Goal: Task Accomplishment & Management: Use online tool/utility

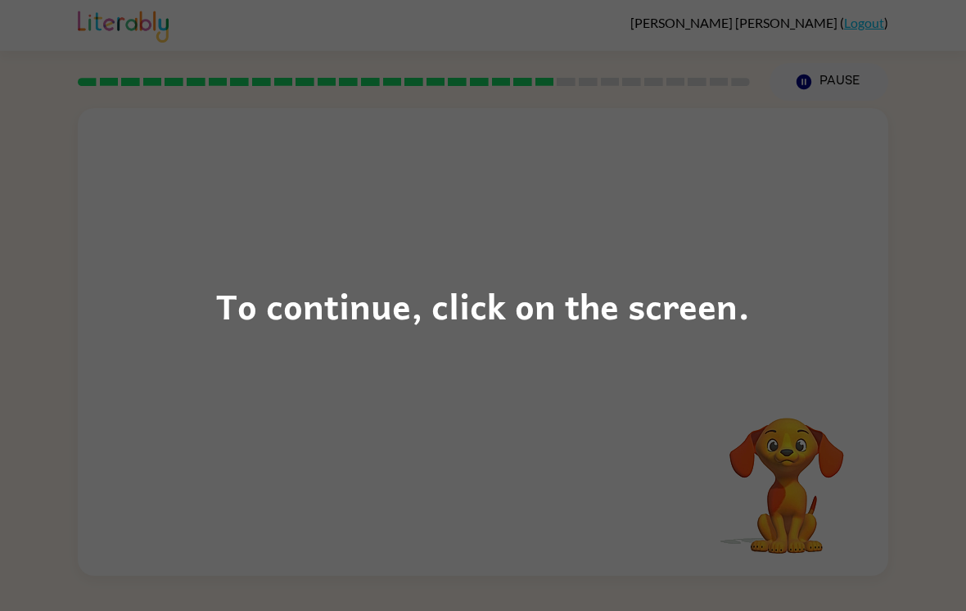
click at [584, 424] on div "To continue, click on the screen." at bounding box center [483, 305] width 966 height 611
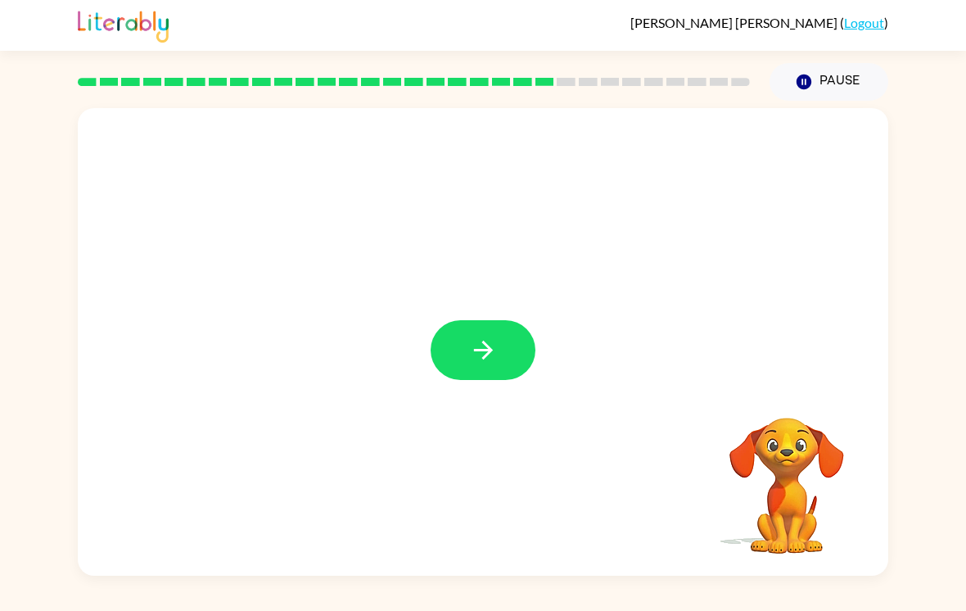
click at [505, 347] on button "button" at bounding box center [483, 350] width 105 height 60
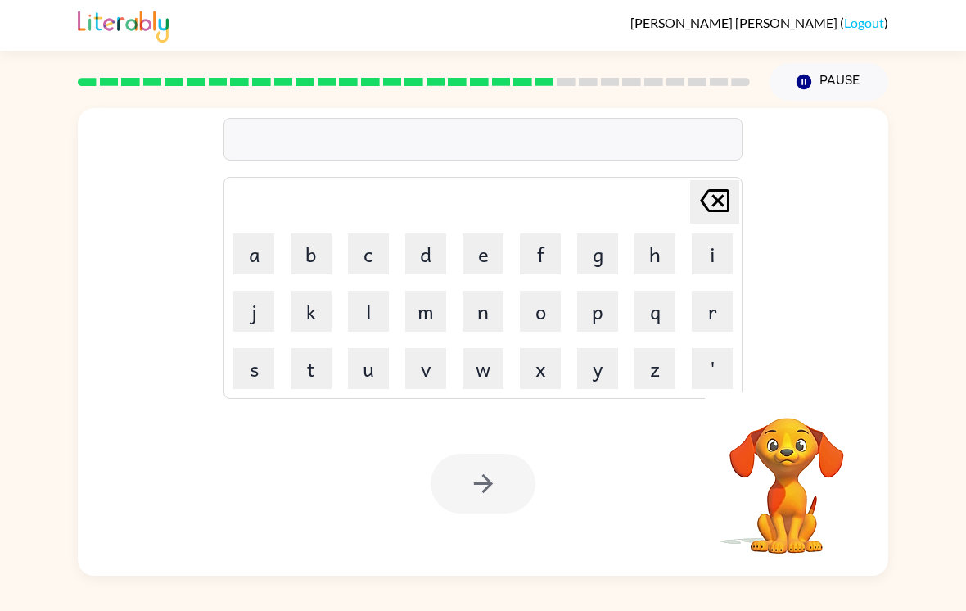
click at [424, 237] on button "d" at bounding box center [425, 253] width 41 height 41
click at [734, 210] on icon "[PERSON_NAME] last character input" at bounding box center [714, 200] width 39 height 39
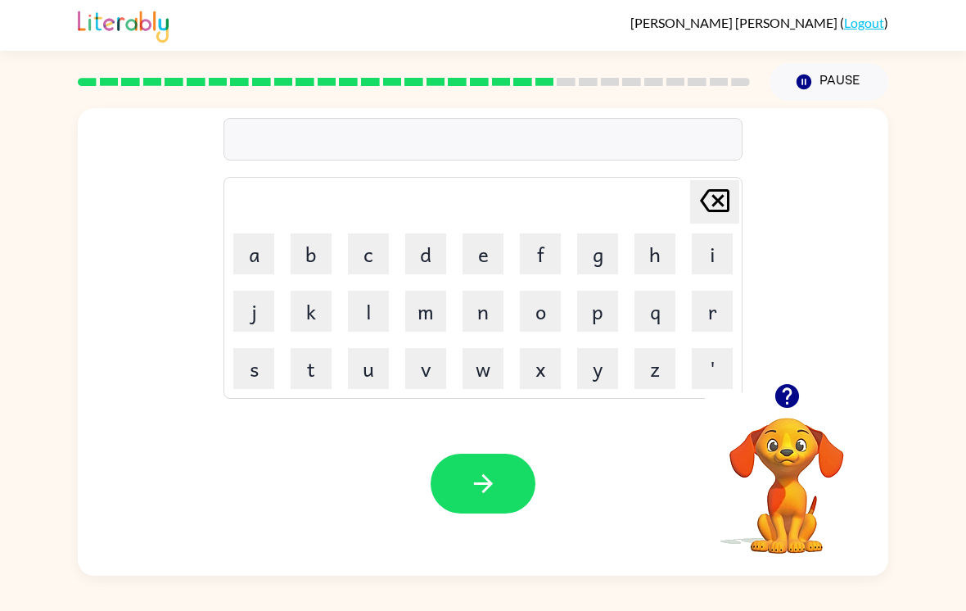
click at [712, 317] on button "r" at bounding box center [712, 311] width 41 height 41
click at [264, 267] on button "a" at bounding box center [253, 253] width 41 height 41
click at [710, 250] on button "i" at bounding box center [712, 253] width 41 height 41
click at [497, 308] on button "n" at bounding box center [483, 311] width 41 height 41
click at [381, 237] on button "c" at bounding box center [368, 253] width 41 height 41
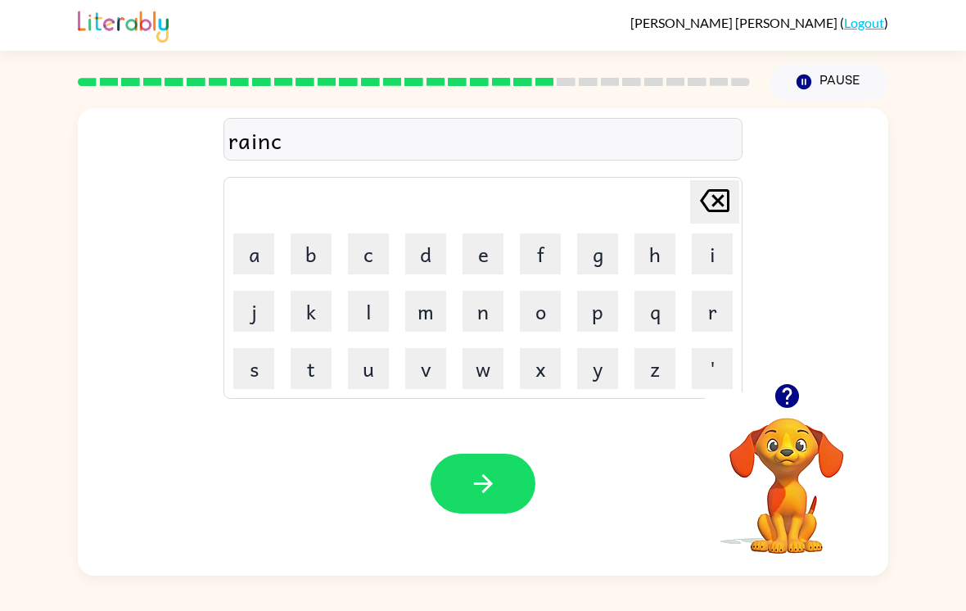
click at [550, 317] on button "o" at bounding box center [540, 311] width 41 height 41
click at [246, 260] on button "a" at bounding box center [253, 253] width 41 height 41
click at [305, 369] on button "t" at bounding box center [311, 368] width 41 height 41
click at [490, 482] on icon "button" at bounding box center [483, 483] width 29 height 29
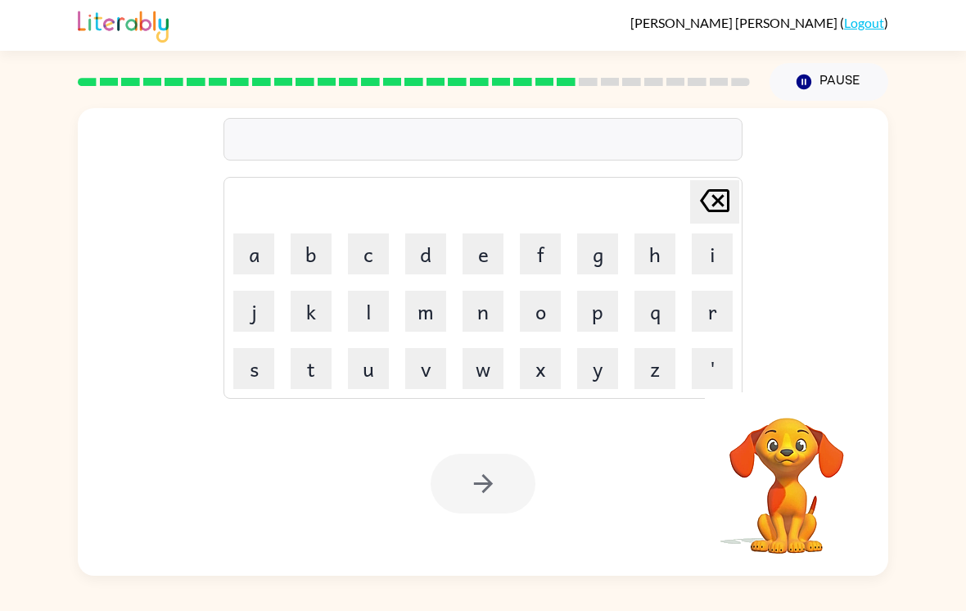
click at [418, 313] on button "m" at bounding box center [425, 311] width 41 height 41
click at [239, 266] on button "a" at bounding box center [253, 253] width 41 height 41
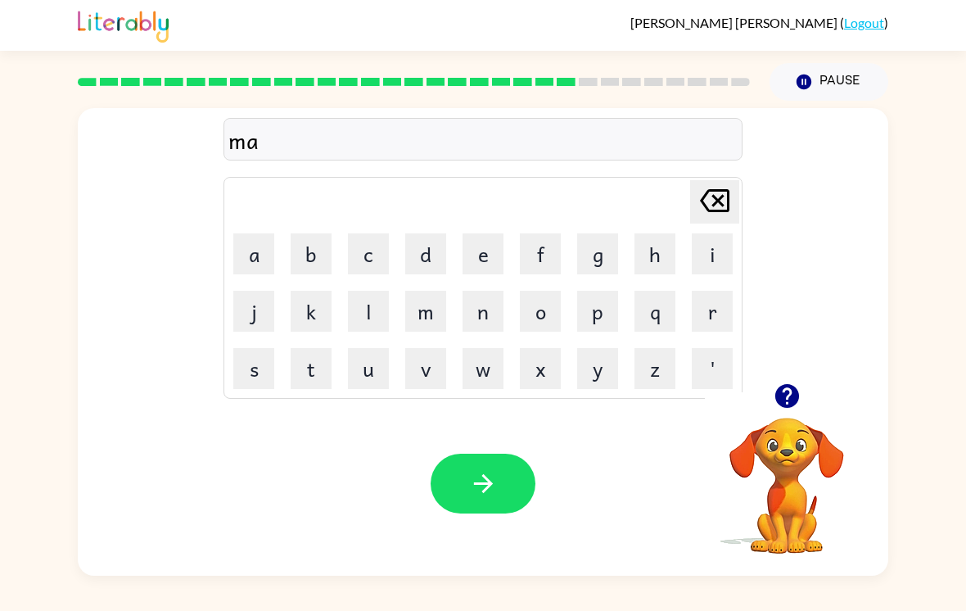
click at [715, 332] on button "r" at bounding box center [712, 311] width 41 height 41
click at [707, 382] on button "'" at bounding box center [712, 368] width 41 height 41
click at [727, 205] on icon at bounding box center [714, 200] width 29 height 23
click at [311, 322] on button "k" at bounding box center [311, 311] width 41 height 41
click at [476, 224] on td "[PERSON_NAME] last character input" at bounding box center [483, 201] width 514 height 45
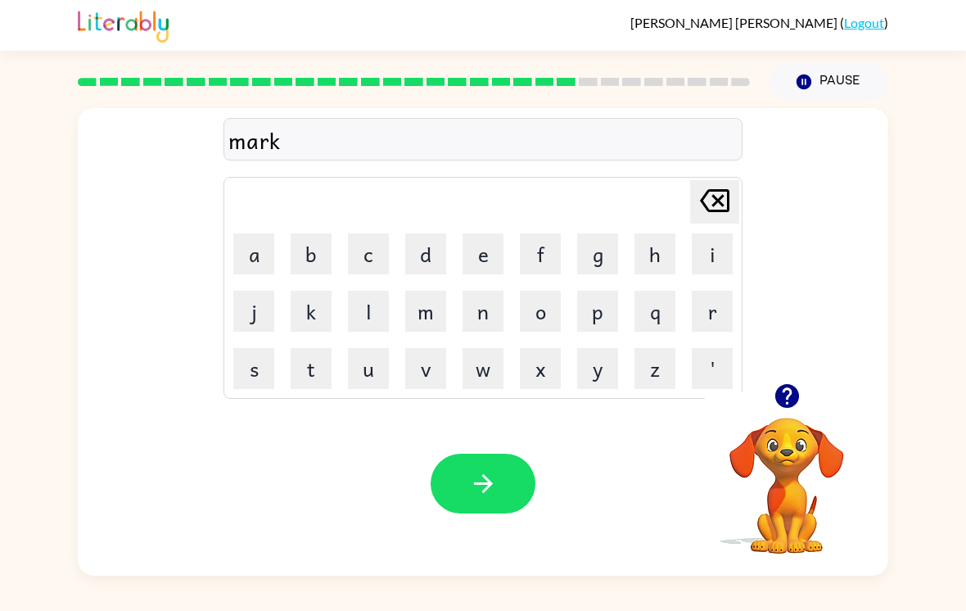
click at [493, 255] on button "e" at bounding box center [483, 253] width 41 height 41
click at [711, 305] on button "r" at bounding box center [712, 311] width 41 height 41
click at [487, 468] on button "button" at bounding box center [483, 484] width 105 height 60
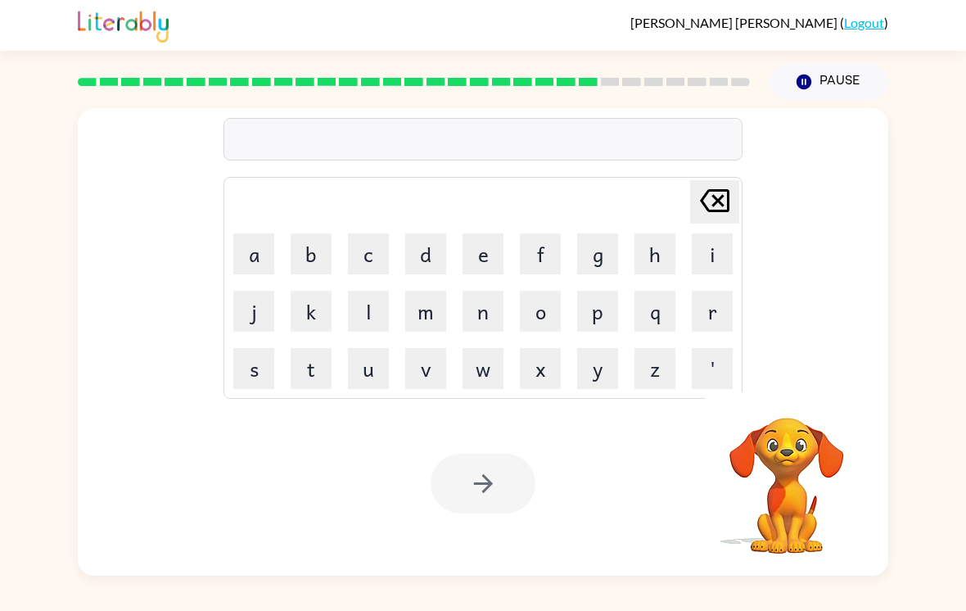
click at [269, 264] on button "a" at bounding box center [253, 253] width 41 height 41
click at [441, 249] on button "d" at bounding box center [425, 253] width 41 height 41
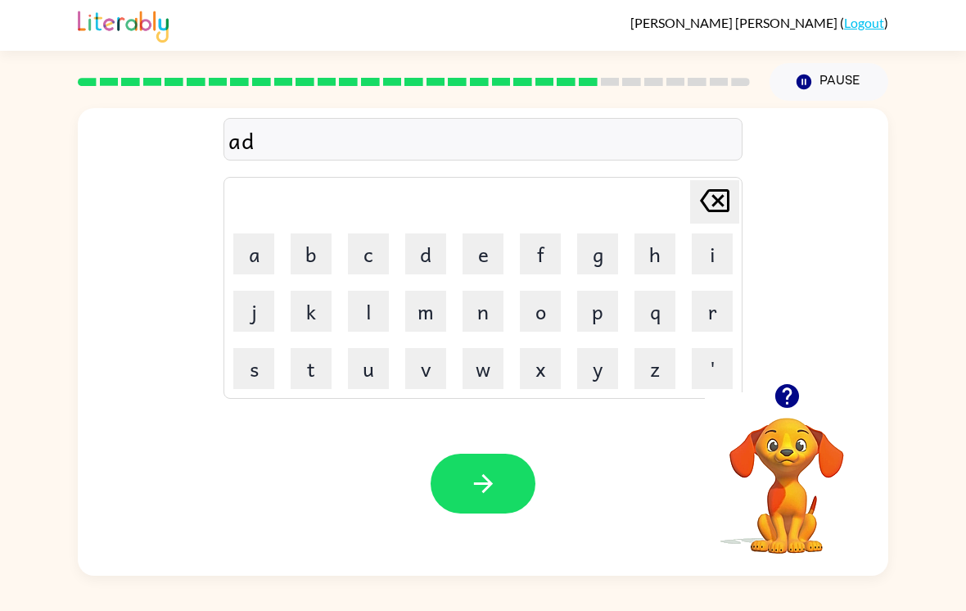
click at [422, 375] on button "v" at bounding box center [425, 368] width 41 height 41
click at [259, 252] on button "a" at bounding box center [253, 253] width 41 height 41
click at [479, 315] on button "n" at bounding box center [483, 311] width 41 height 41
click at [363, 248] on button "c" at bounding box center [368, 253] width 41 height 41
click at [716, 250] on button "i" at bounding box center [712, 253] width 41 height 41
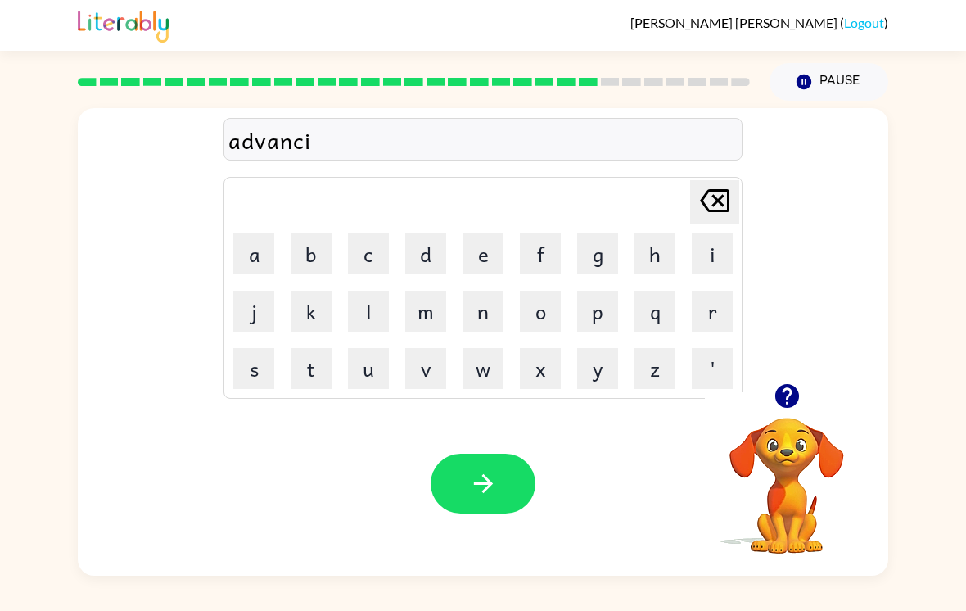
click at [485, 314] on button "n" at bounding box center [483, 311] width 41 height 41
click at [596, 255] on button "g" at bounding box center [597, 253] width 41 height 41
click at [448, 456] on div "Your browser must support playing .mp4 files to use Literably. Please try using…" at bounding box center [483, 483] width 811 height 184
click at [475, 491] on icon "button" at bounding box center [482, 483] width 19 height 19
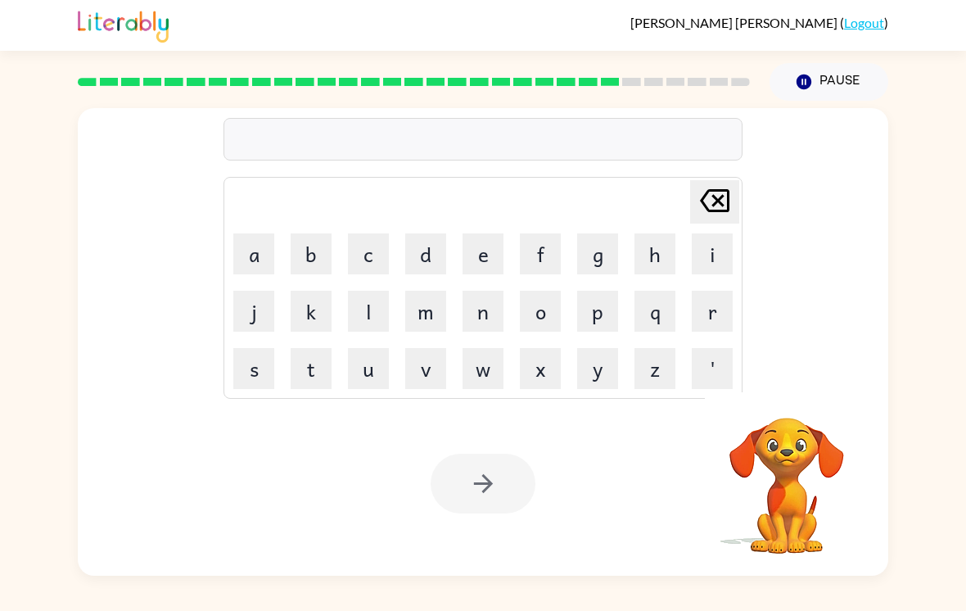
click at [7, 473] on div "[PERSON_NAME] last character input a b c d e f g h i j k l m n o p q r s t u v …" at bounding box center [483, 338] width 966 height 475
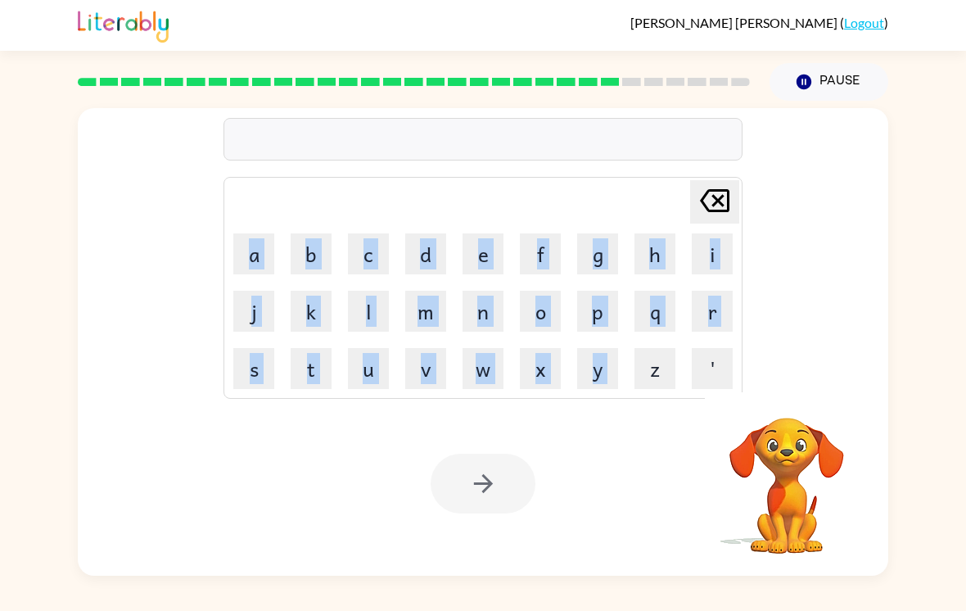
click at [255, 545] on div "Your browser must support playing .mp4 files to use Literably. Please try using…" at bounding box center [483, 483] width 811 height 184
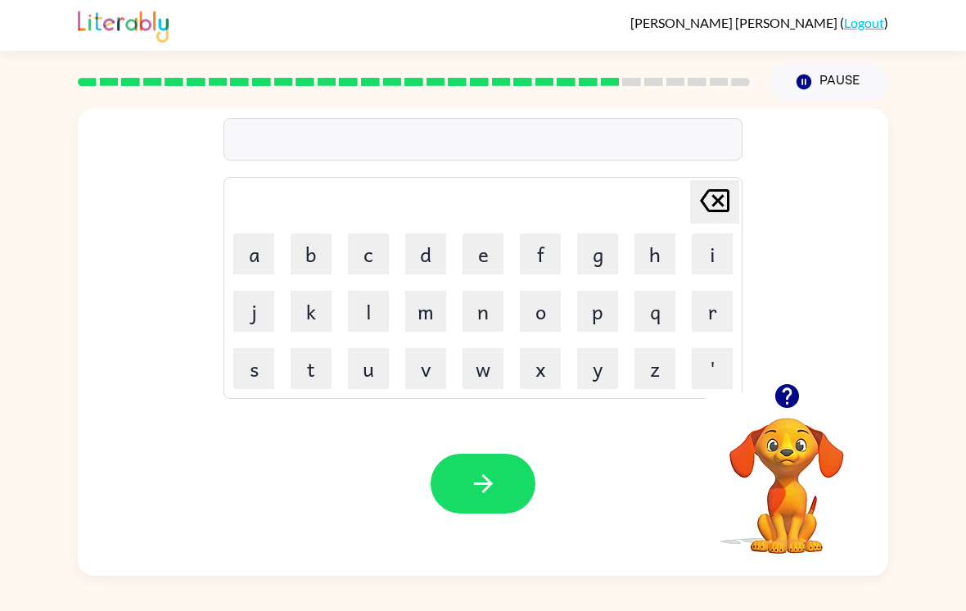
click at [603, 260] on button "g" at bounding box center [597, 253] width 41 height 41
click at [539, 310] on button "o" at bounding box center [540, 311] width 41 height 41
click at [310, 247] on button "b" at bounding box center [311, 253] width 41 height 41
click at [711, 249] on button "i" at bounding box center [712, 253] width 41 height 41
click at [487, 320] on button "n" at bounding box center [483, 311] width 41 height 41
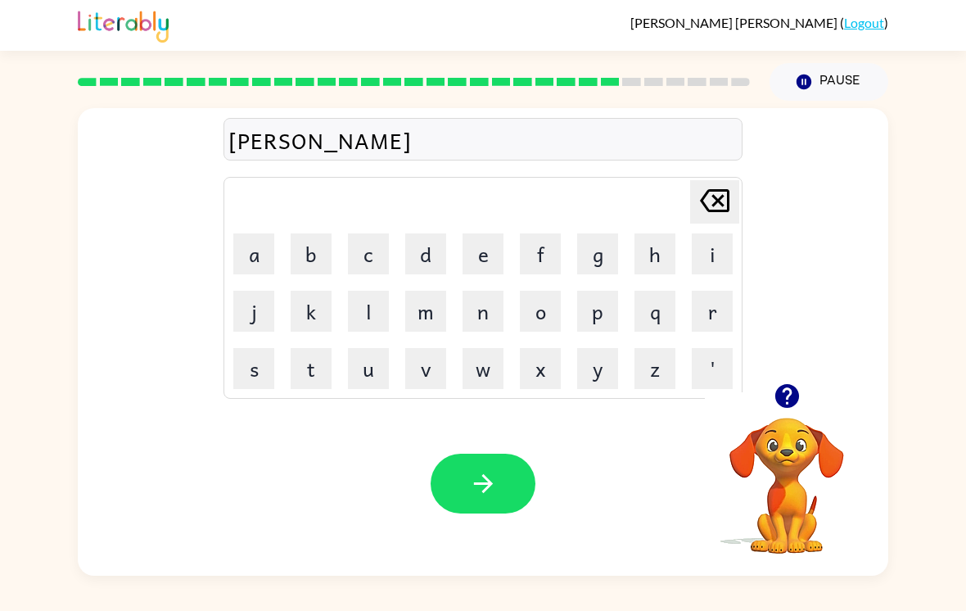
click at [501, 466] on button "button" at bounding box center [483, 484] width 105 height 60
click at [594, 269] on button "g" at bounding box center [597, 253] width 41 height 41
click at [549, 309] on button "o" at bounding box center [540, 311] width 41 height 41
click at [432, 374] on button "v" at bounding box center [425, 368] width 41 height 41
click at [495, 253] on button "e" at bounding box center [483, 253] width 41 height 41
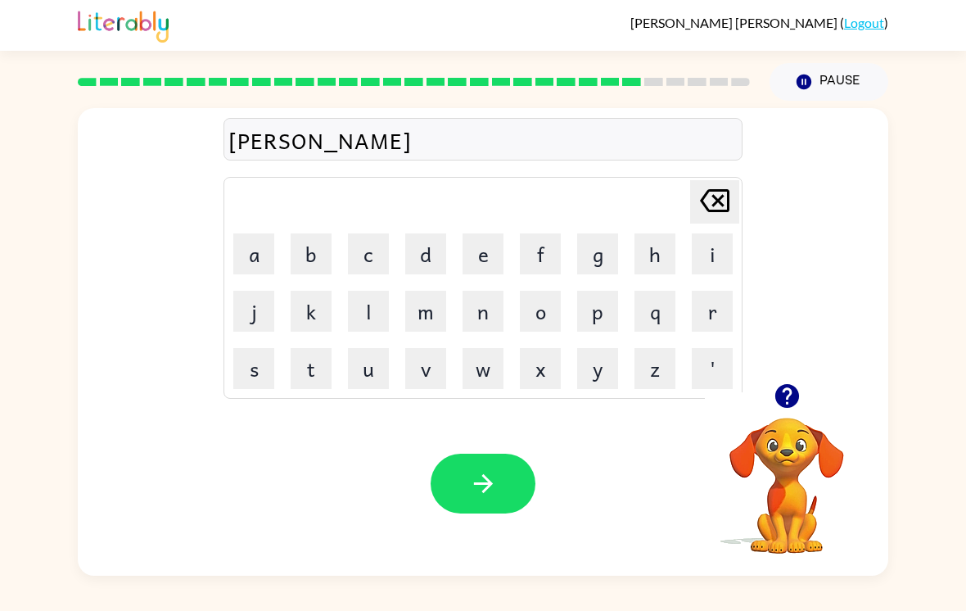
click at [699, 319] on button "r" at bounding box center [712, 311] width 41 height 41
click at [431, 322] on button "m" at bounding box center [425, 311] width 41 height 41
click at [487, 261] on button "e" at bounding box center [483, 253] width 41 height 41
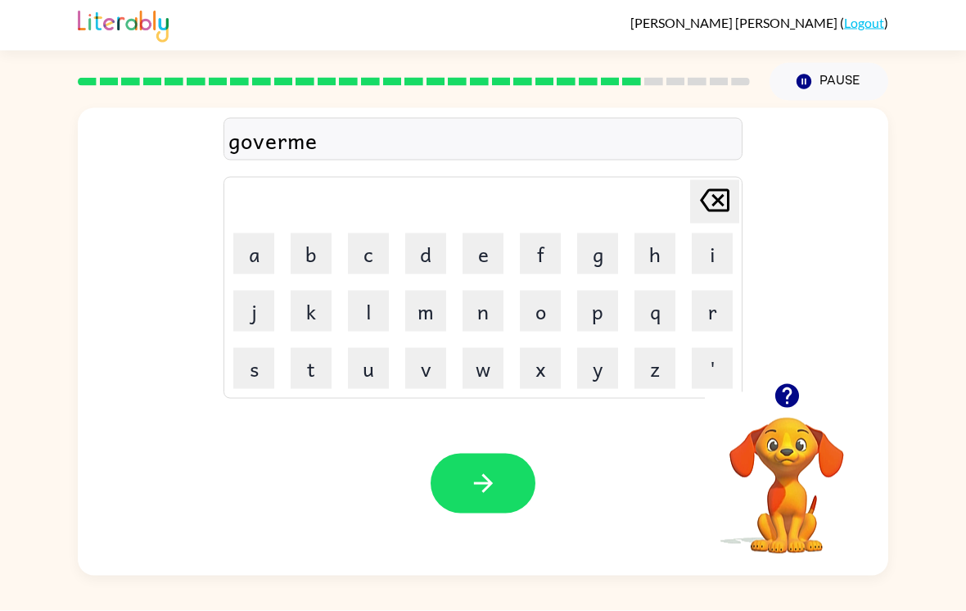
scroll to position [25, 0]
click at [483, 291] on button "n" at bounding box center [483, 311] width 41 height 41
click at [306, 358] on button "t" at bounding box center [311, 368] width 41 height 41
click at [473, 472] on icon "button" at bounding box center [483, 483] width 29 height 29
click at [252, 357] on button "s" at bounding box center [253, 368] width 41 height 41
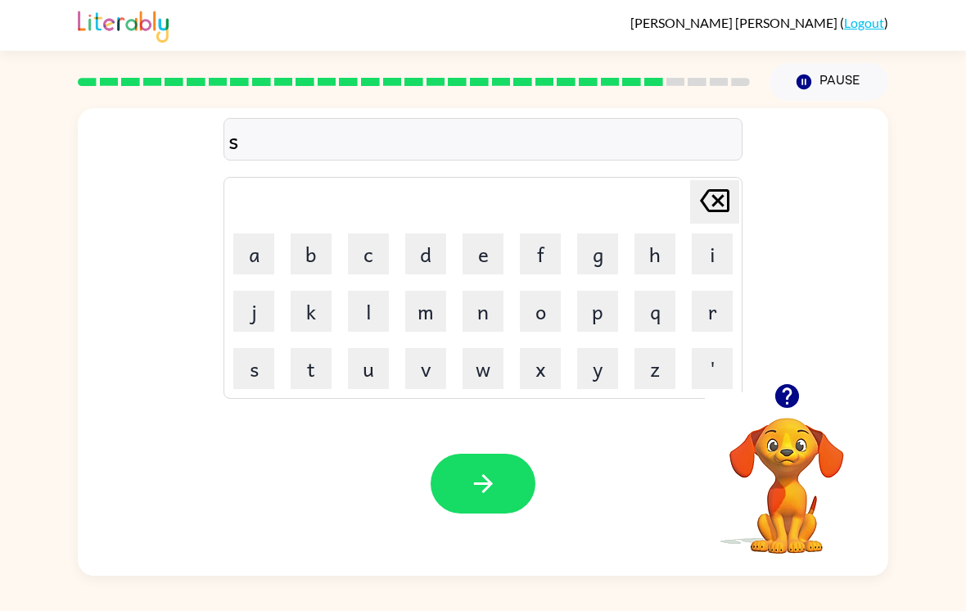
click at [309, 359] on button "t" at bounding box center [311, 368] width 41 height 41
click at [707, 291] on button "r" at bounding box center [712, 311] width 41 height 41
click at [259, 348] on button "s" at bounding box center [253, 368] width 41 height 41
click at [725, 189] on icon at bounding box center [714, 200] width 29 height 23
click at [233, 233] on button "a" at bounding box center [253, 253] width 41 height 41
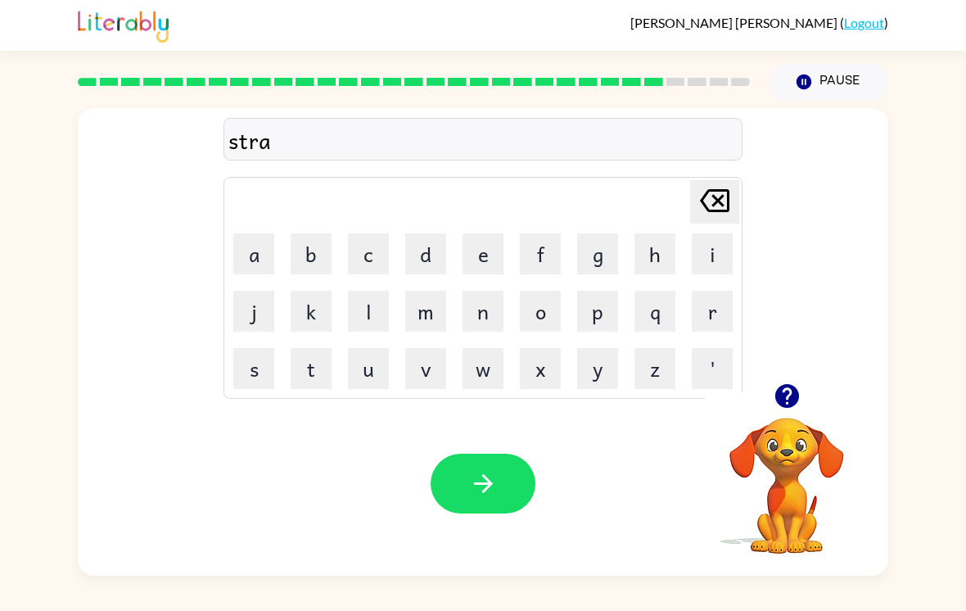
click at [706, 237] on button "i" at bounding box center [712, 253] width 41 height 41
click at [475, 303] on button "n" at bounding box center [483, 311] width 41 height 41
click at [477, 492] on button "button" at bounding box center [483, 484] width 105 height 60
click at [255, 354] on button "s" at bounding box center [253, 368] width 41 height 41
click at [650, 234] on button "h" at bounding box center [655, 253] width 41 height 41
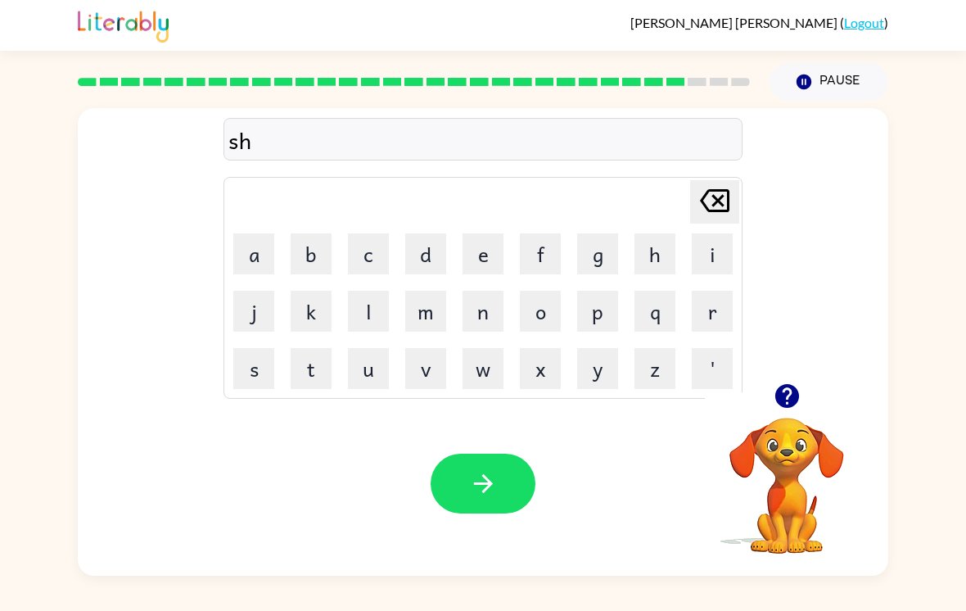
click at [271, 233] on button "a" at bounding box center [253, 253] width 41 height 41
click at [602, 283] on td "p" at bounding box center [598, 311] width 56 height 56
click at [610, 291] on button "p" at bounding box center [597, 311] width 41 height 41
click at [485, 233] on button "e" at bounding box center [483, 253] width 41 height 41
click at [472, 510] on div "Your browser must support playing .mp4 files to use Literably. Please try using…" at bounding box center [483, 483] width 811 height 184
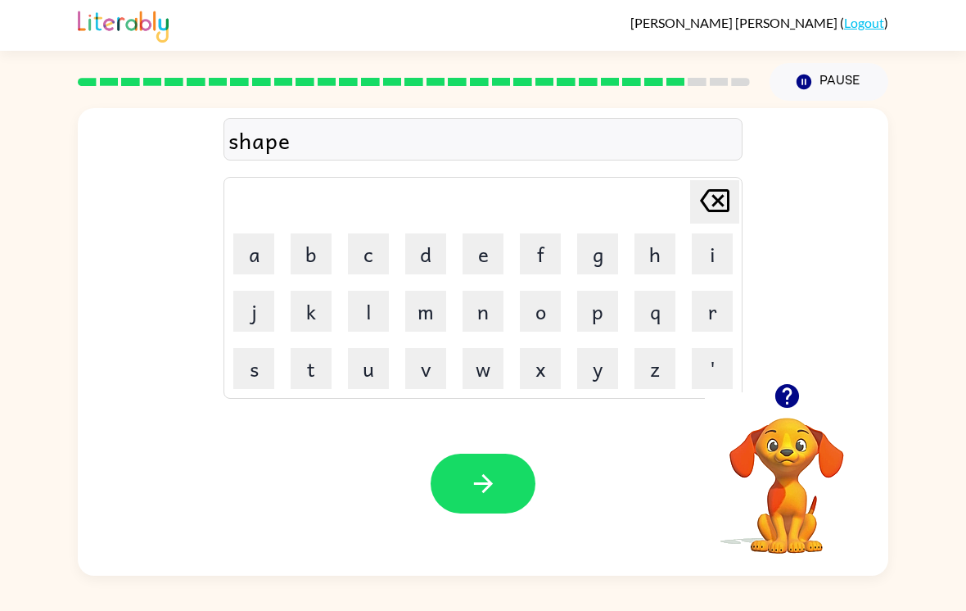
click at [477, 473] on icon "button" at bounding box center [483, 483] width 29 height 29
click at [485, 233] on button "e" at bounding box center [483, 253] width 41 height 41
click at [541, 350] on button "x" at bounding box center [540, 368] width 41 height 41
click at [493, 233] on button "e" at bounding box center [483, 253] width 41 height 41
click at [375, 291] on button "l" at bounding box center [368, 311] width 41 height 41
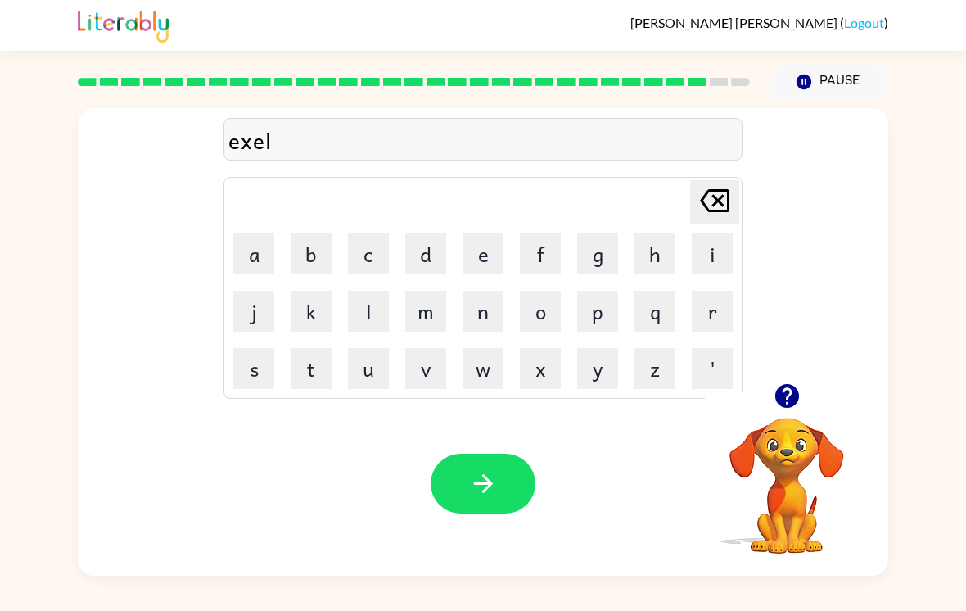
click at [486, 233] on button "e" at bounding box center [483, 253] width 41 height 41
click at [725, 186] on icon "[PERSON_NAME] last character input" at bounding box center [714, 200] width 39 height 39
click at [488, 291] on button "n" at bounding box center [483, 311] width 41 height 41
click at [328, 348] on button "t" at bounding box center [311, 368] width 41 height 41
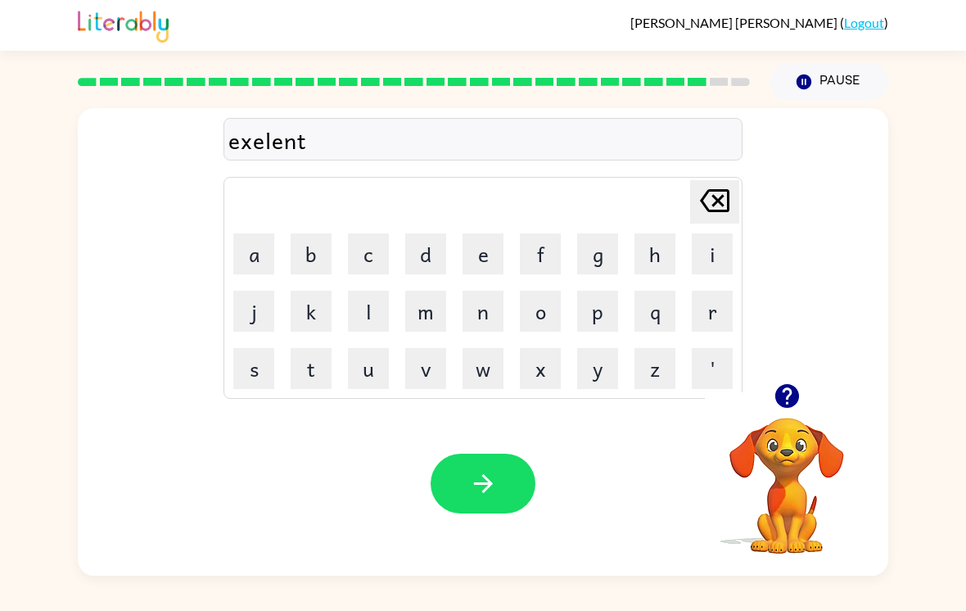
click at [456, 492] on button "button" at bounding box center [483, 484] width 105 height 60
click at [251, 291] on button "j" at bounding box center [253, 311] width 41 height 41
click at [259, 194] on td "[PERSON_NAME] last character input" at bounding box center [483, 201] width 514 height 45
click at [260, 233] on button "a" at bounding box center [253, 253] width 41 height 41
click at [478, 348] on button "w" at bounding box center [483, 368] width 41 height 41
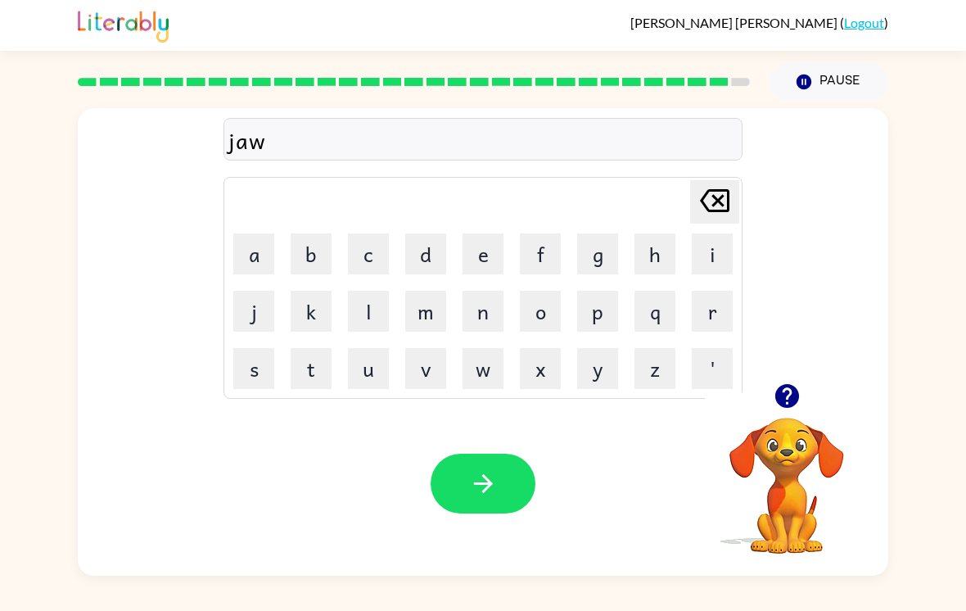
click at [313, 233] on button "b" at bounding box center [311, 253] width 41 height 41
click at [716, 301] on button "r" at bounding box center [712, 311] width 41 height 41
click at [254, 233] on button "a" at bounding box center [253, 253] width 41 height 41
click at [724, 189] on icon at bounding box center [714, 200] width 29 height 23
click at [477, 233] on button "e" at bounding box center [483, 253] width 41 height 41
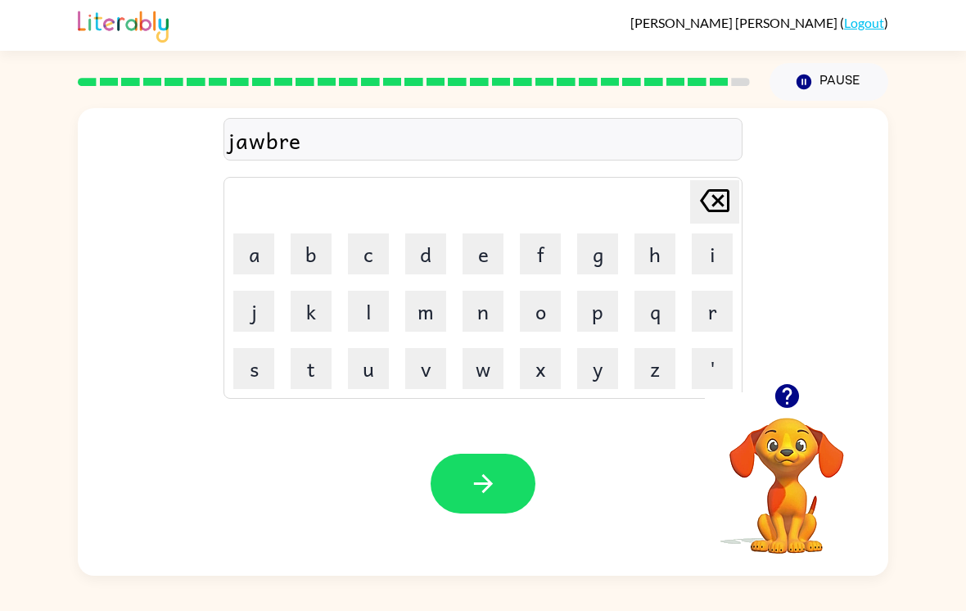
click at [272, 251] on button "a" at bounding box center [253, 253] width 41 height 41
click at [305, 291] on button "k" at bounding box center [311, 311] width 41 height 41
click at [694, 291] on button "r" at bounding box center [712, 311] width 41 height 41
click at [505, 464] on button "button" at bounding box center [483, 484] width 105 height 60
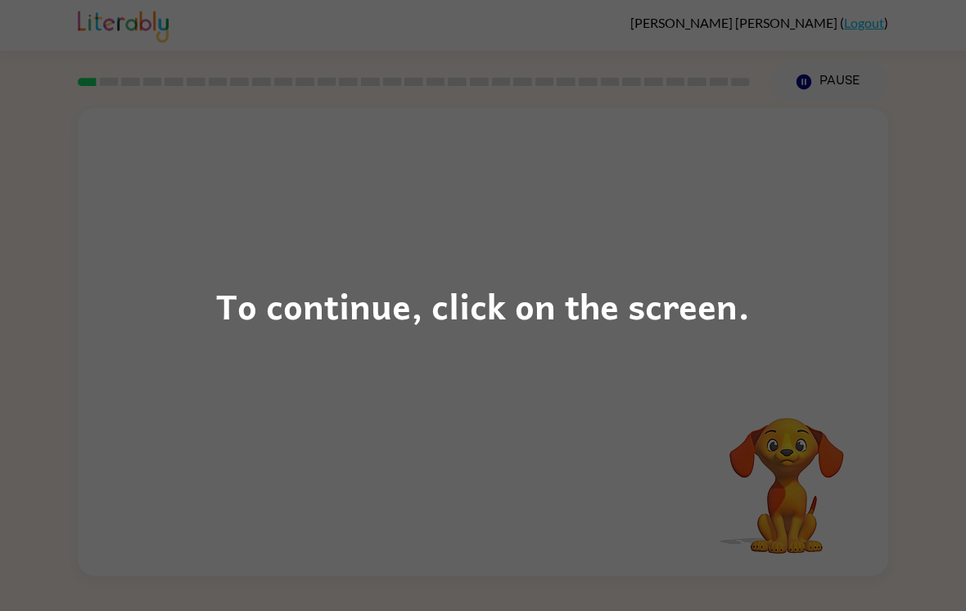
click at [727, 249] on div "To continue, click on the screen." at bounding box center [483, 305] width 966 height 611
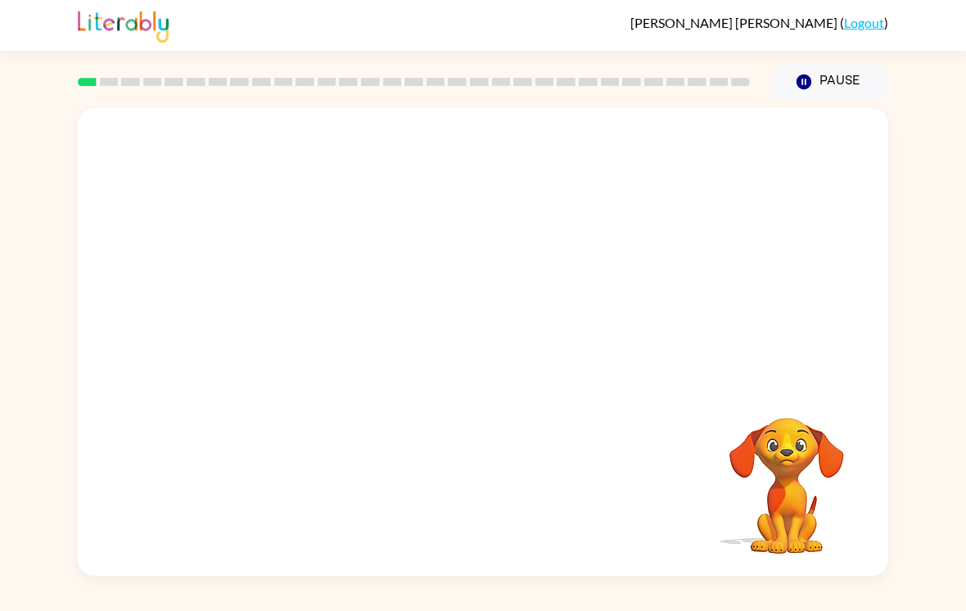
click at [662, 332] on div at bounding box center [483, 245] width 811 height 275
click at [856, 264] on div at bounding box center [483, 245] width 811 height 275
click at [291, 311] on video "Your browser must support playing .mp4 files to use Literably. Please try using…" at bounding box center [483, 245] width 811 height 275
click at [291, 305] on video "Your browser must support playing .mp4 files to use Literably. Please try using…" at bounding box center [483, 245] width 811 height 275
click at [513, 360] on button "button" at bounding box center [483, 350] width 105 height 60
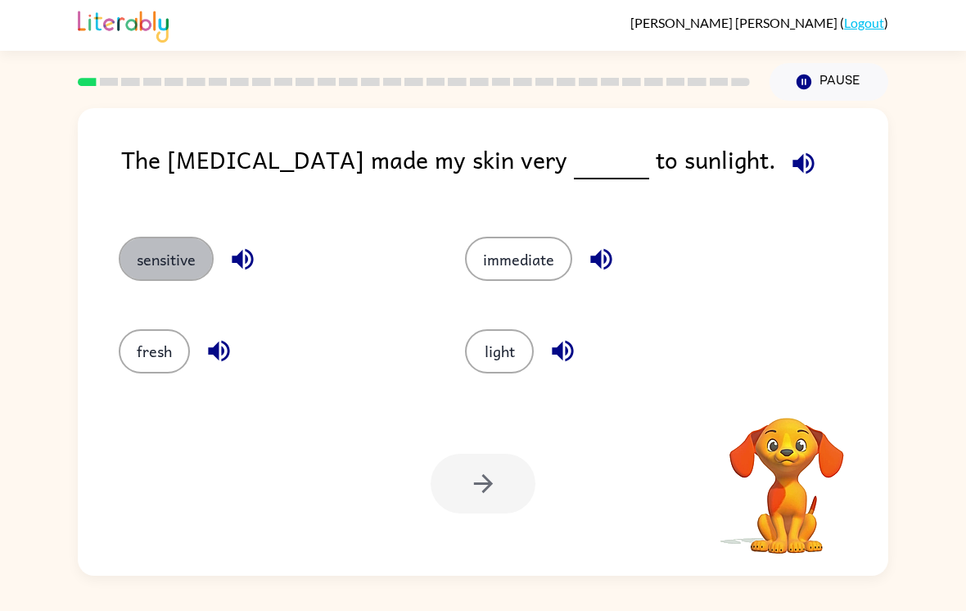
click at [134, 269] on button "sensitive" at bounding box center [166, 259] width 95 height 44
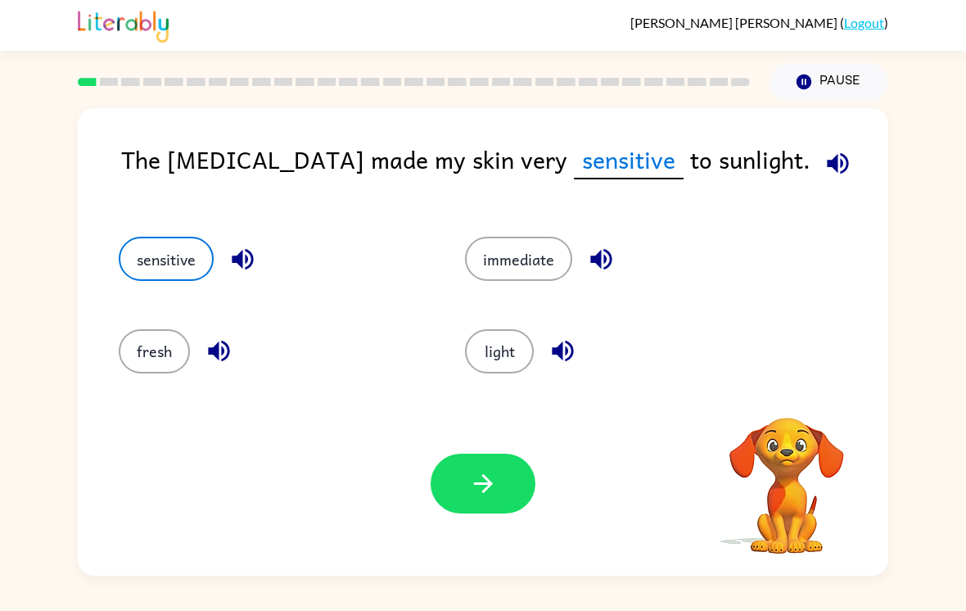
click at [476, 487] on icon "button" at bounding box center [483, 483] width 29 height 29
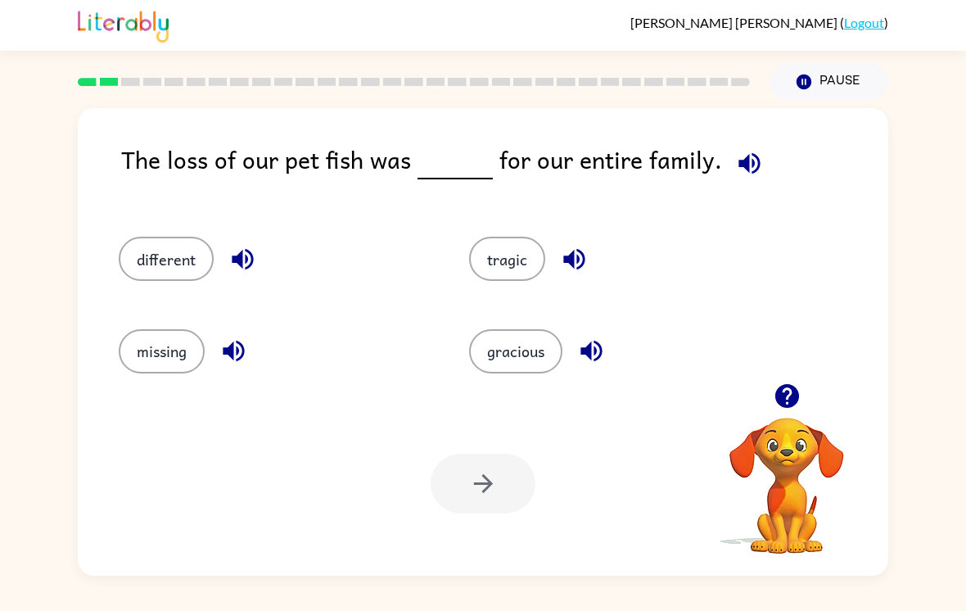
click at [506, 281] on button "tragic" at bounding box center [507, 259] width 76 height 44
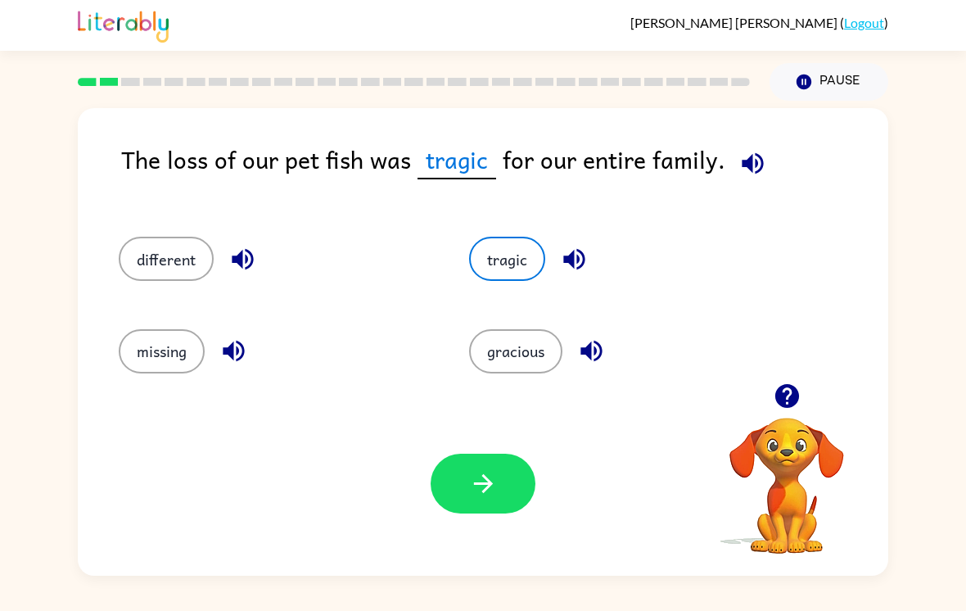
click at [487, 513] on button "button" at bounding box center [483, 484] width 105 height 60
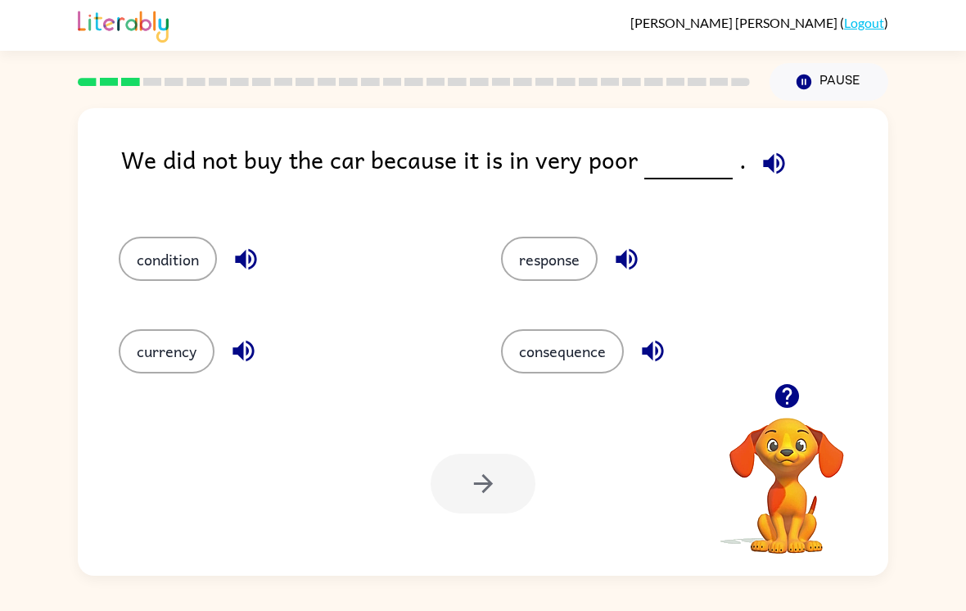
click at [186, 281] on button "condition" at bounding box center [168, 259] width 98 height 44
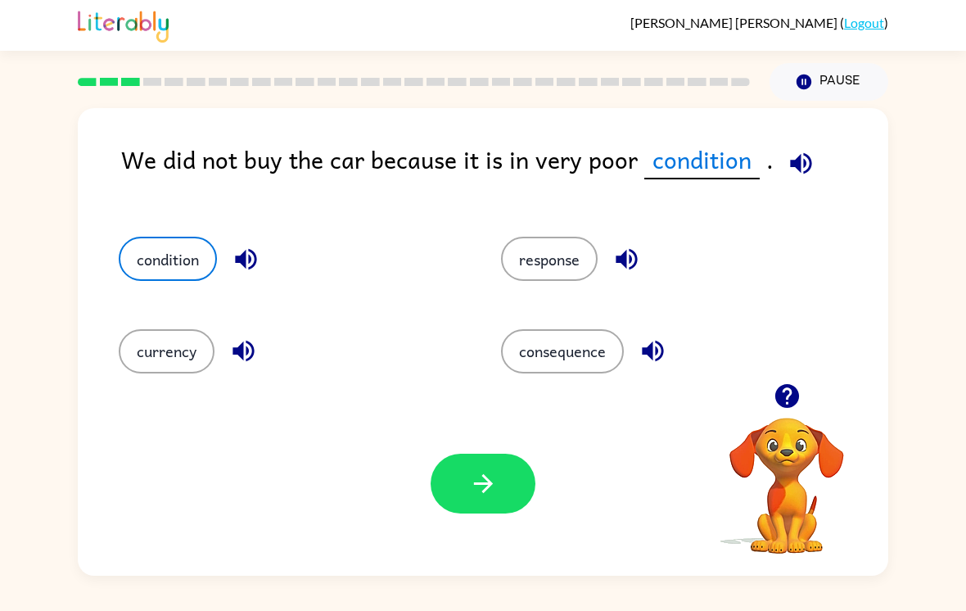
click at [495, 508] on button "button" at bounding box center [483, 484] width 105 height 60
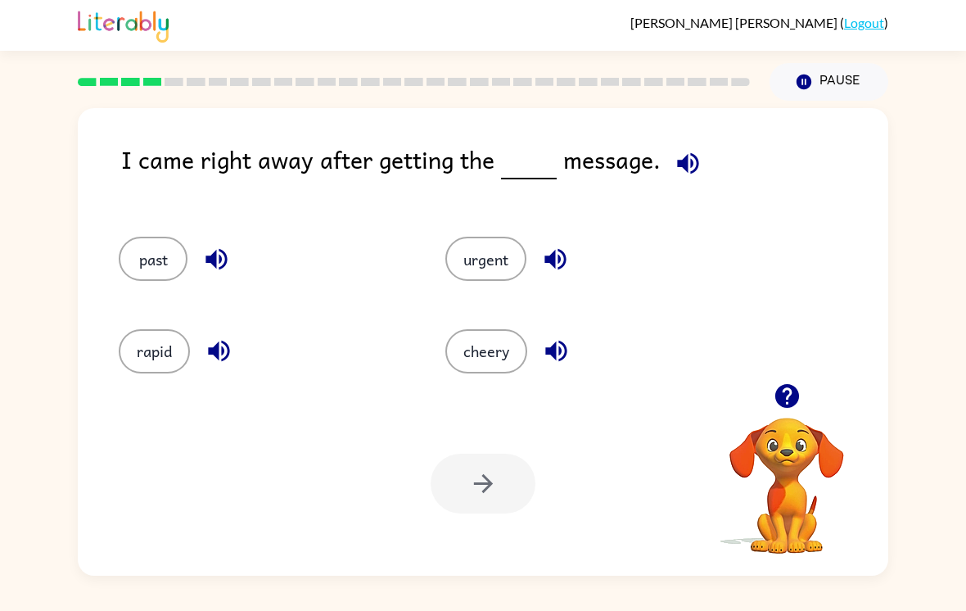
click at [490, 265] on button "urgent" at bounding box center [485, 259] width 81 height 44
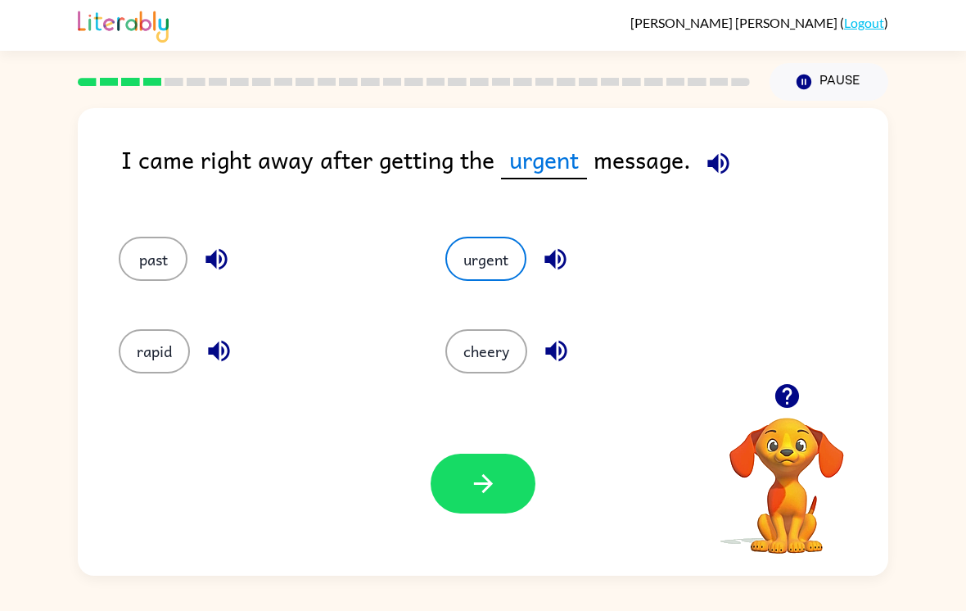
click at [485, 513] on button "button" at bounding box center [483, 484] width 105 height 60
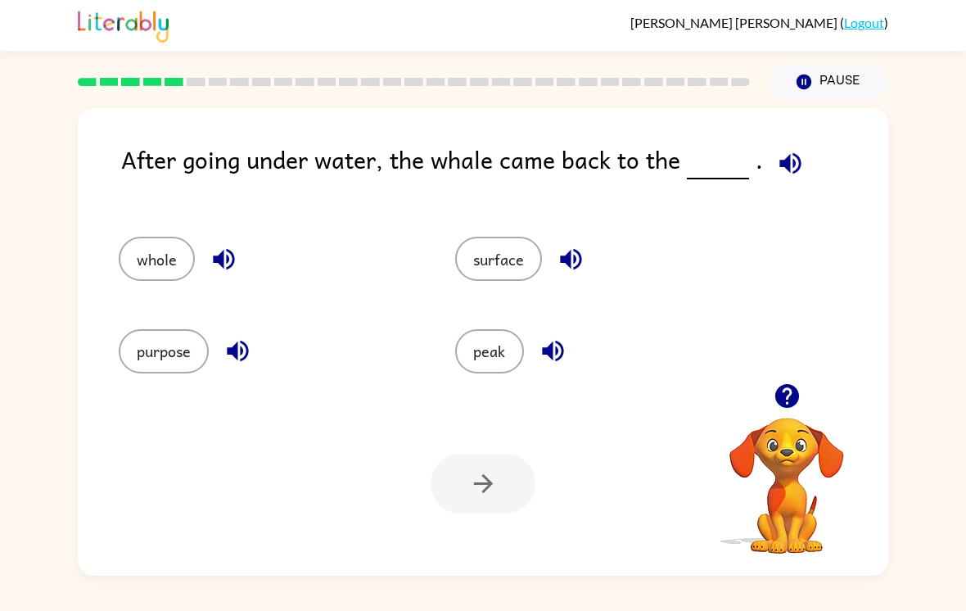
click at [513, 265] on button "surface" at bounding box center [498, 259] width 87 height 44
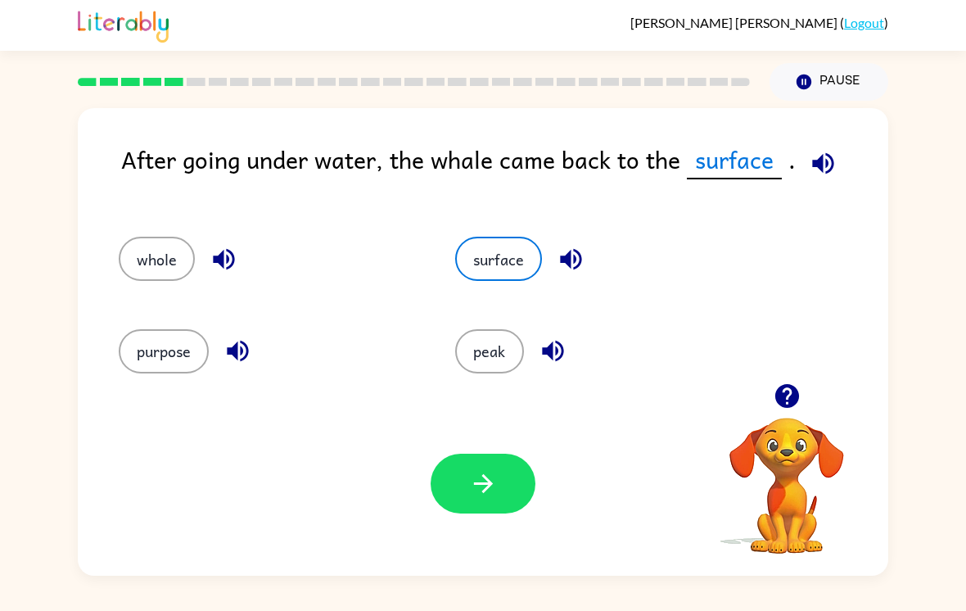
click at [486, 513] on button "button" at bounding box center [483, 484] width 105 height 60
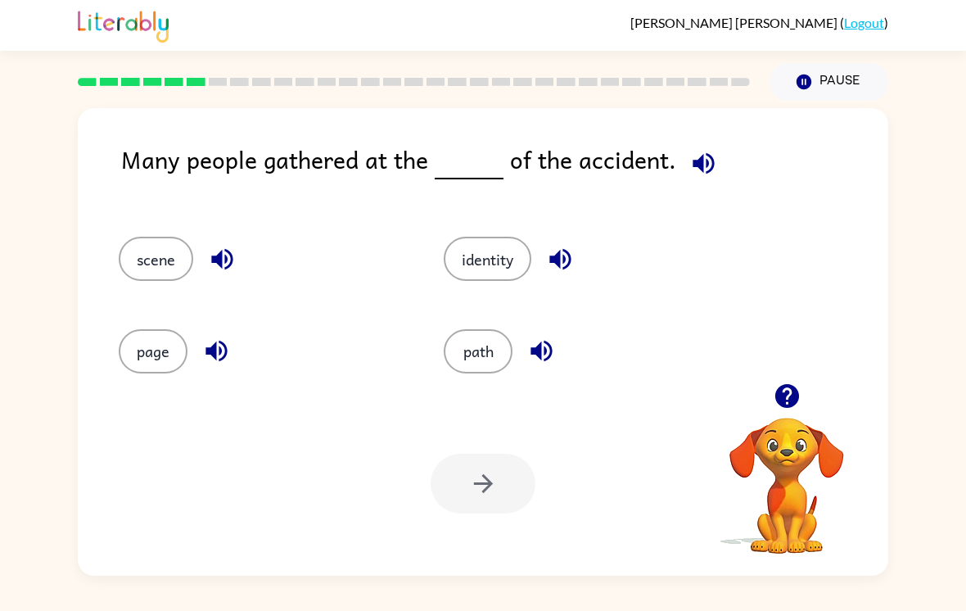
click at [483, 357] on button "path" at bounding box center [478, 351] width 69 height 44
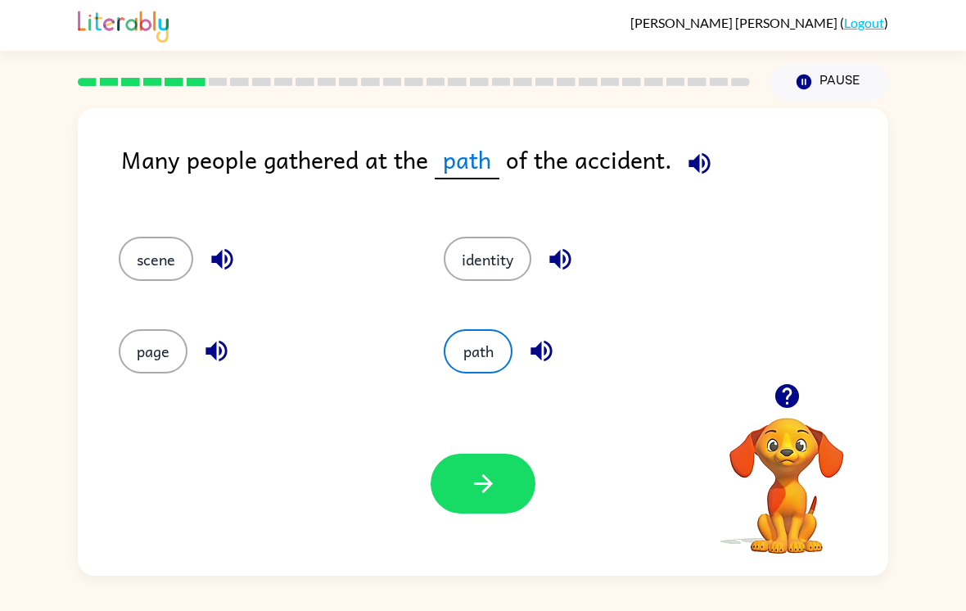
click at [480, 464] on button "button" at bounding box center [483, 484] width 105 height 60
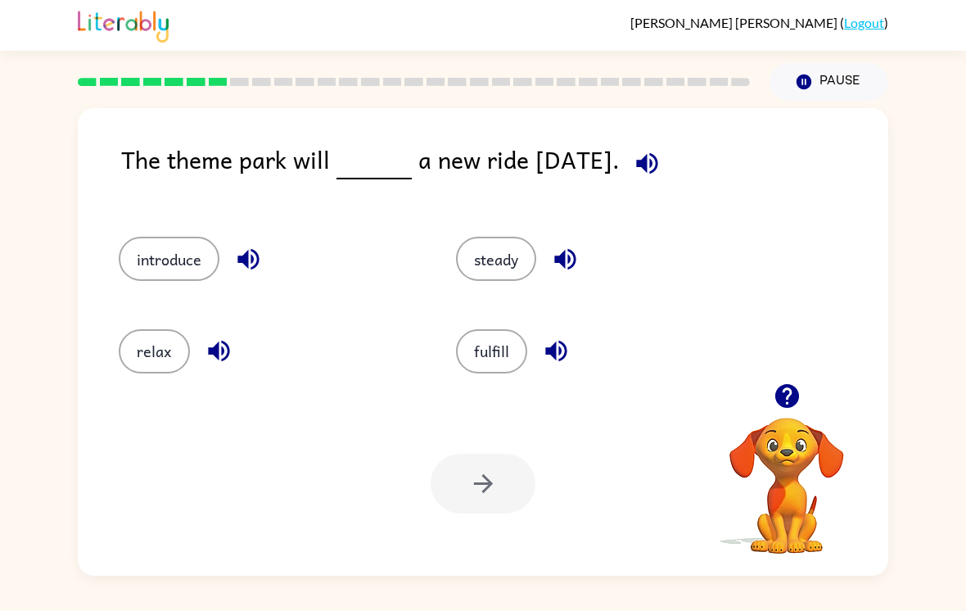
click at [192, 269] on button "introduce" at bounding box center [169, 259] width 101 height 44
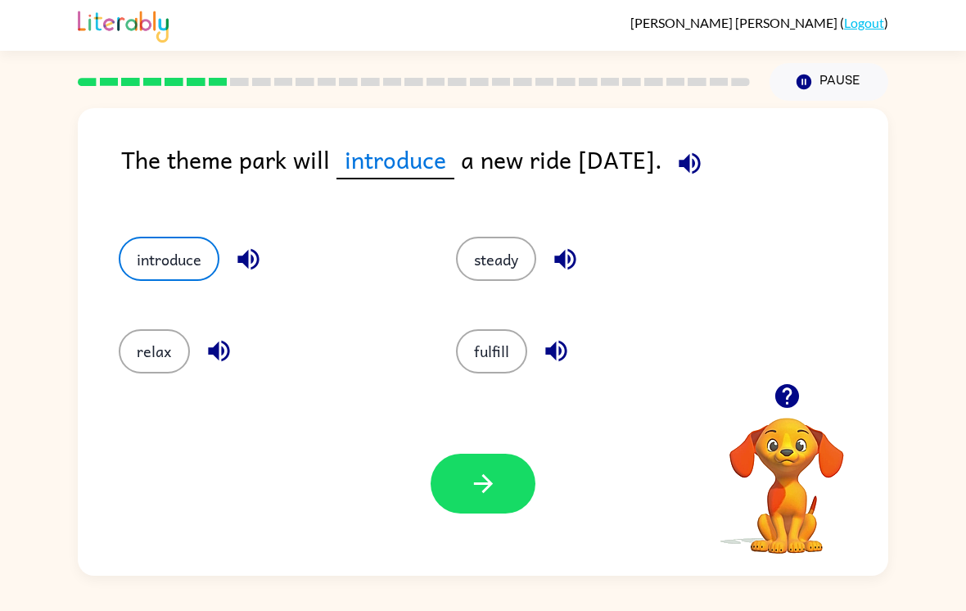
click at [491, 486] on icon "button" at bounding box center [483, 483] width 29 height 29
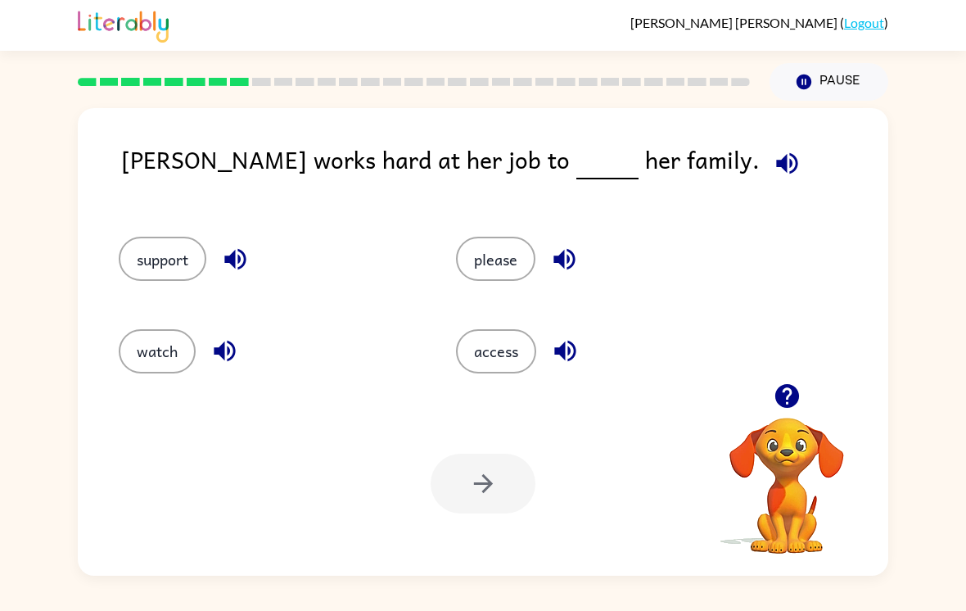
click at [149, 331] on div "watch" at bounding box center [256, 344] width 337 height 92
click at [165, 261] on button "support" at bounding box center [163, 259] width 88 height 44
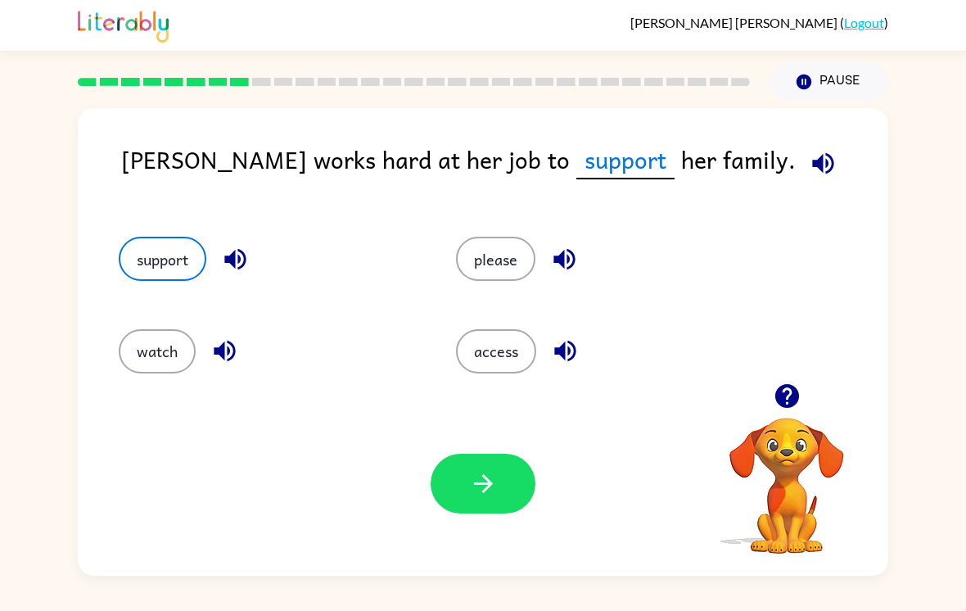
click at [499, 459] on div "Your browser must support playing .mp4 files to use Literably. Please try using…" at bounding box center [483, 483] width 811 height 184
click at [462, 510] on button "button" at bounding box center [483, 484] width 105 height 60
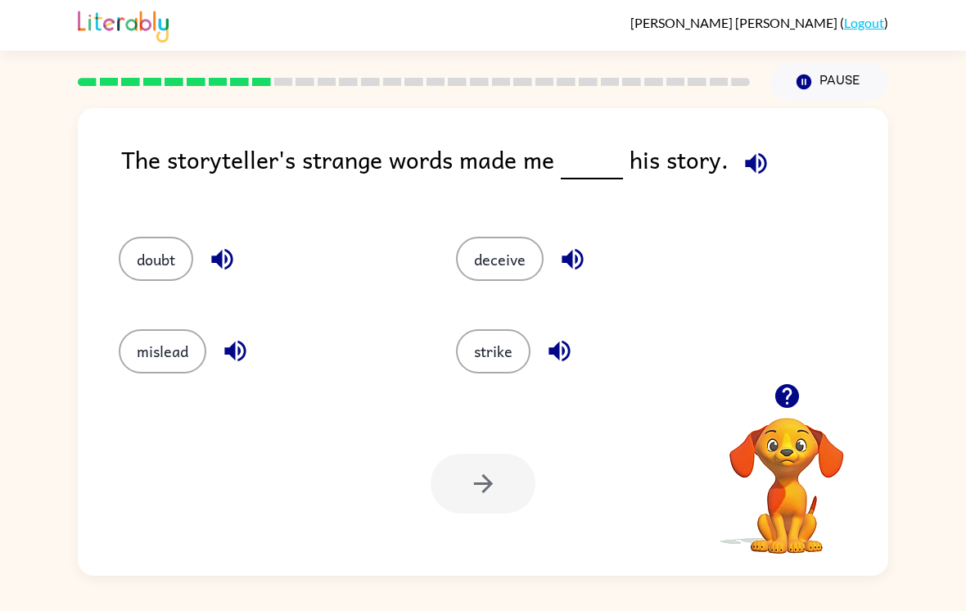
click at [175, 355] on button "mislead" at bounding box center [163, 351] width 88 height 44
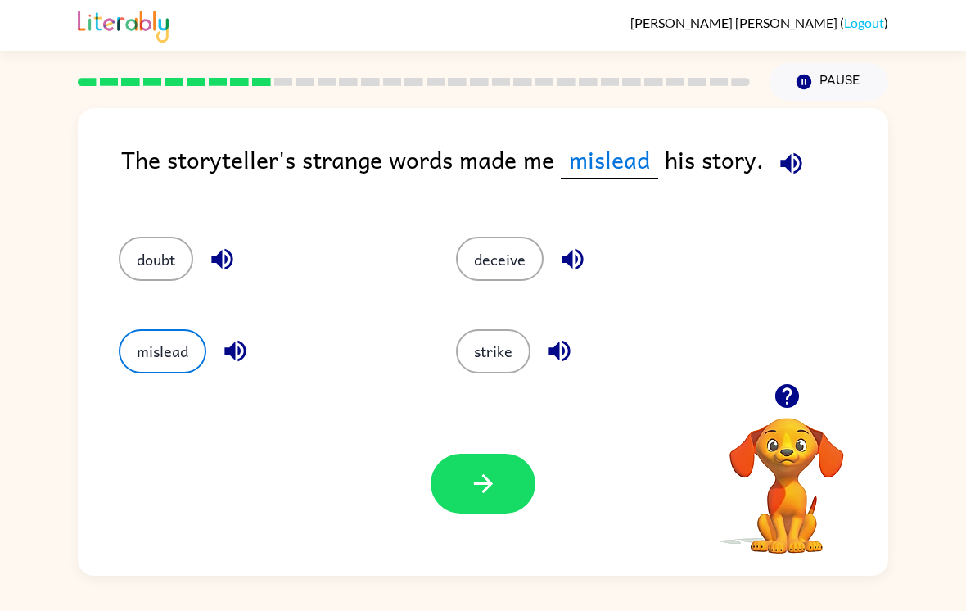
click at [528, 493] on button "button" at bounding box center [483, 484] width 105 height 60
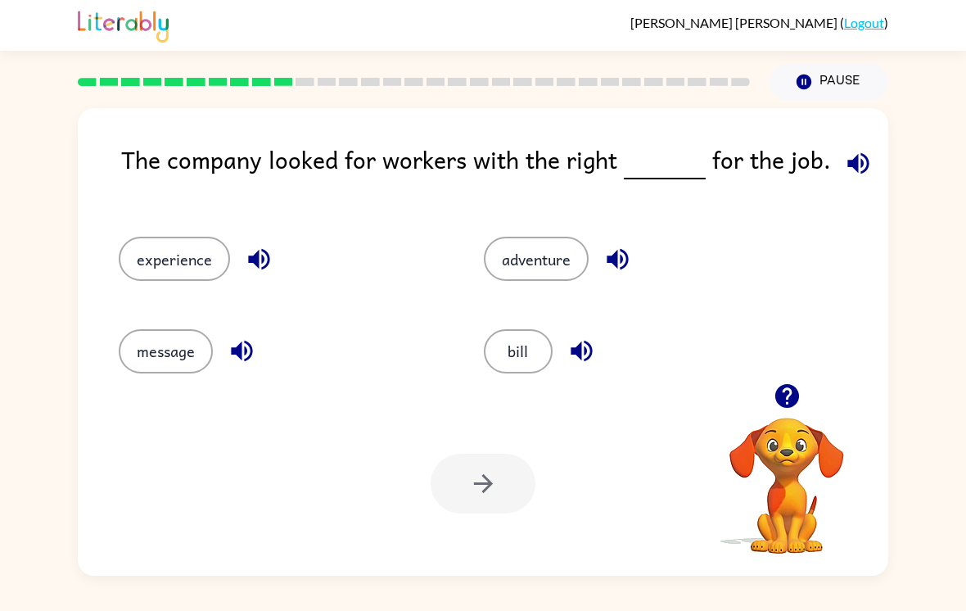
click at [186, 273] on button "experience" at bounding box center [174, 259] width 111 height 44
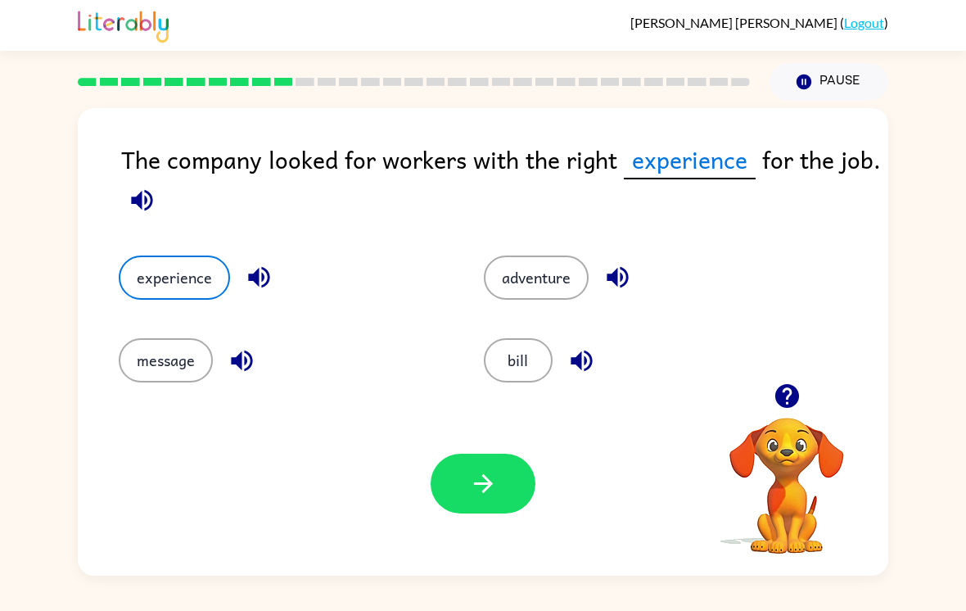
click at [493, 508] on button "button" at bounding box center [483, 484] width 105 height 60
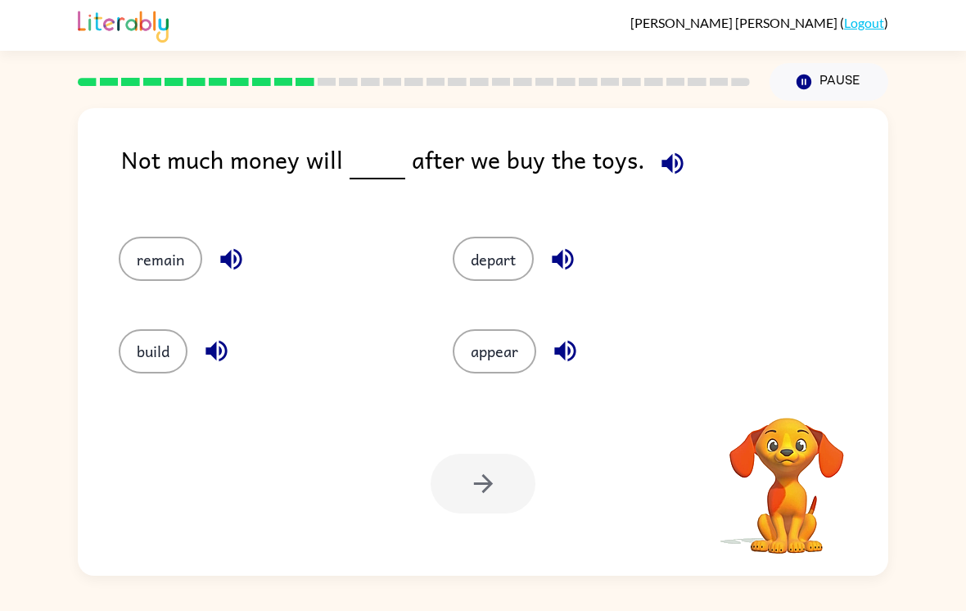
click at [147, 250] on button "remain" at bounding box center [161, 259] width 84 height 44
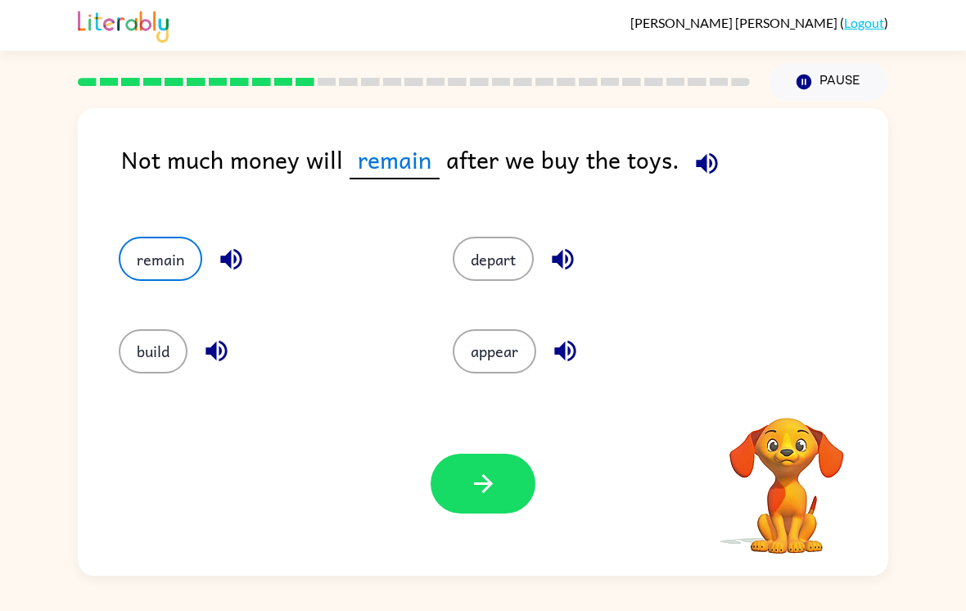
click at [486, 495] on icon "button" at bounding box center [483, 483] width 29 height 29
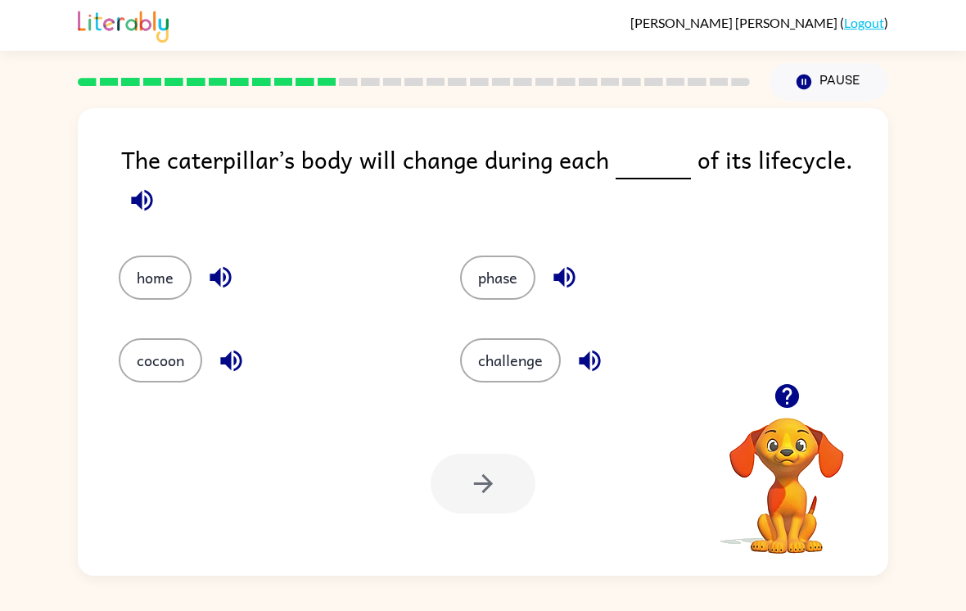
click at [517, 287] on button "phase" at bounding box center [497, 277] width 75 height 44
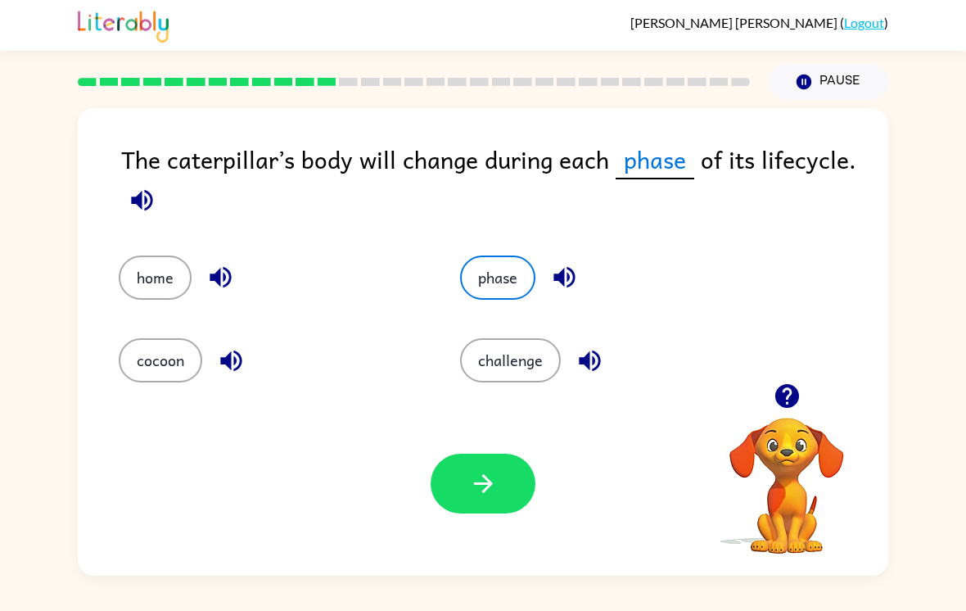
click at [463, 502] on button "button" at bounding box center [483, 484] width 105 height 60
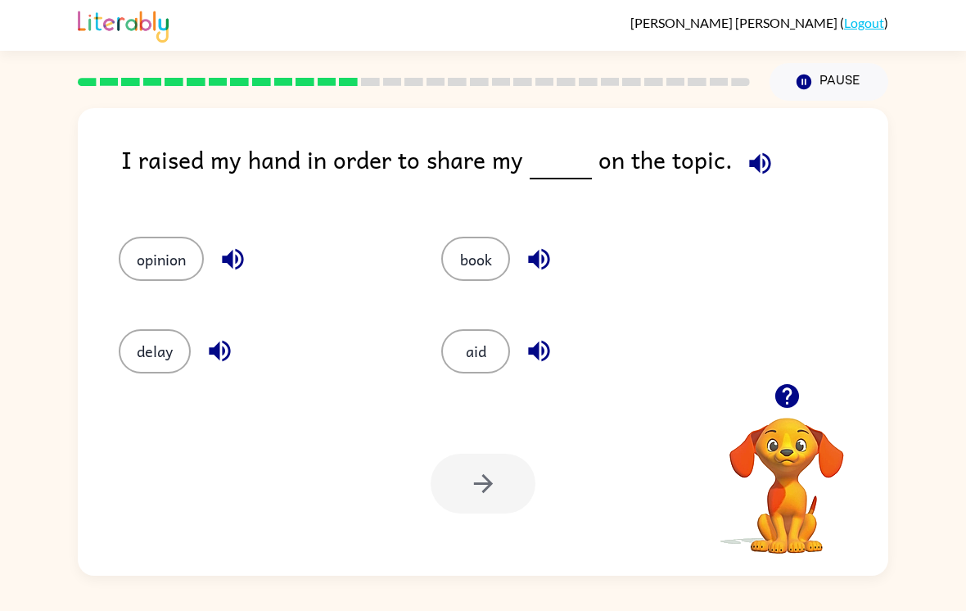
click at [155, 276] on button "opinion" at bounding box center [161, 259] width 85 height 44
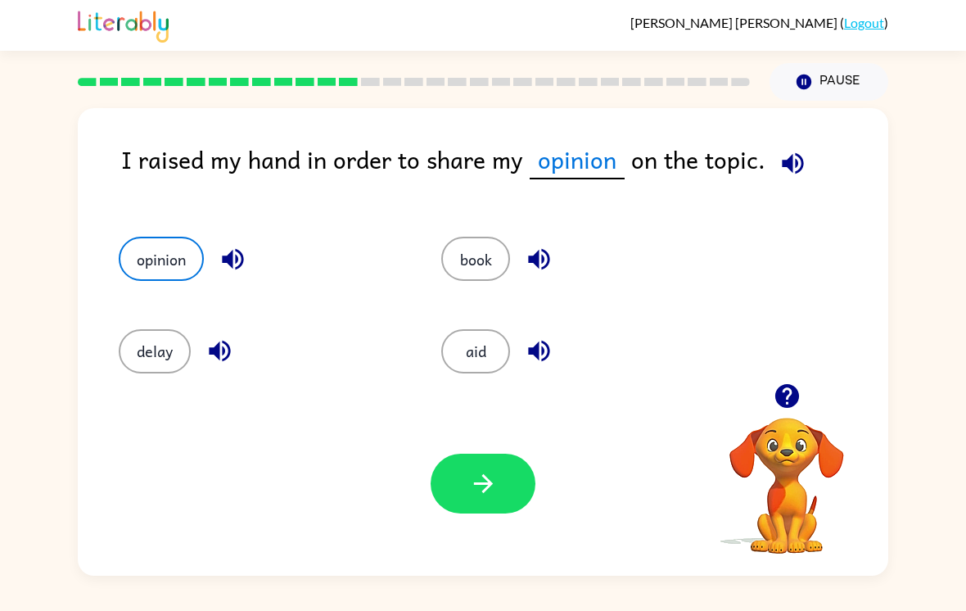
click at [501, 494] on button "button" at bounding box center [483, 484] width 105 height 60
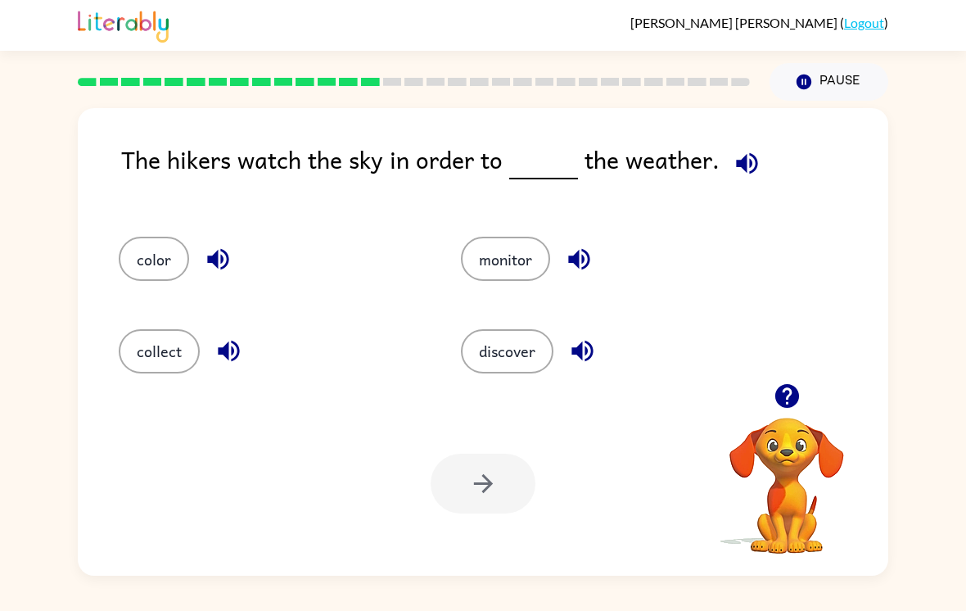
click at [170, 373] on button "collect" at bounding box center [159, 351] width 81 height 44
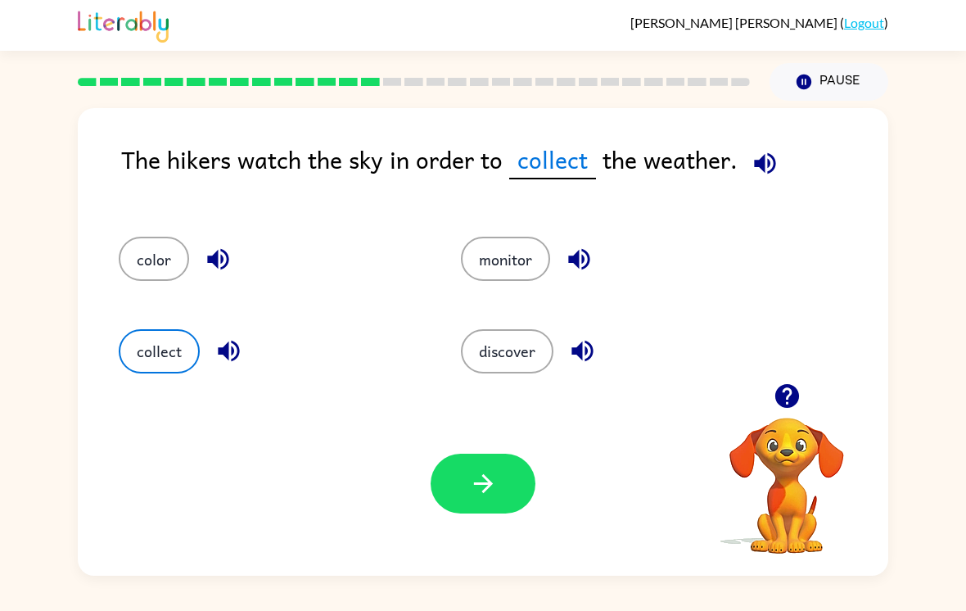
click at [486, 513] on button "button" at bounding box center [483, 484] width 105 height 60
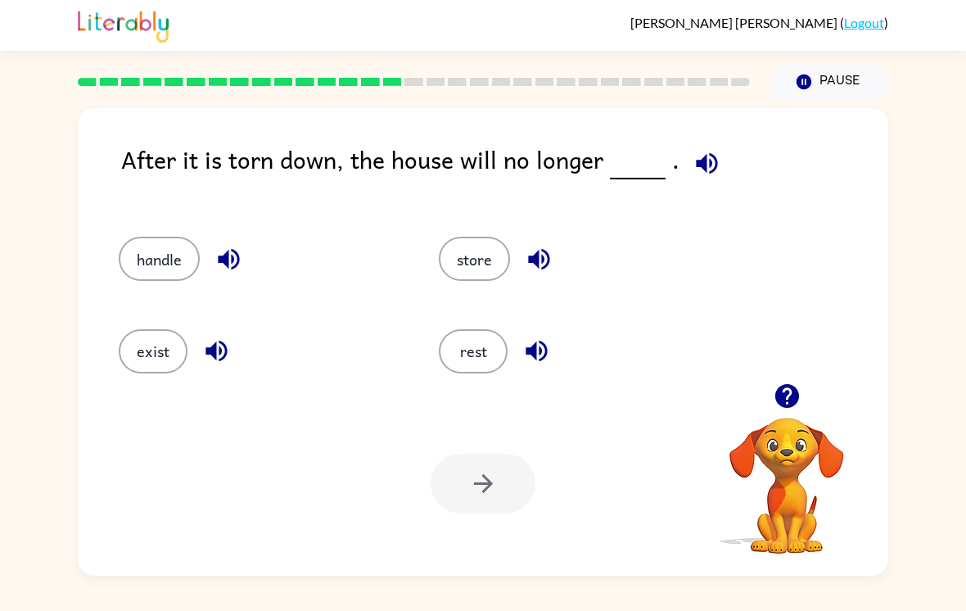
click at [149, 266] on button "handle" at bounding box center [159, 259] width 81 height 44
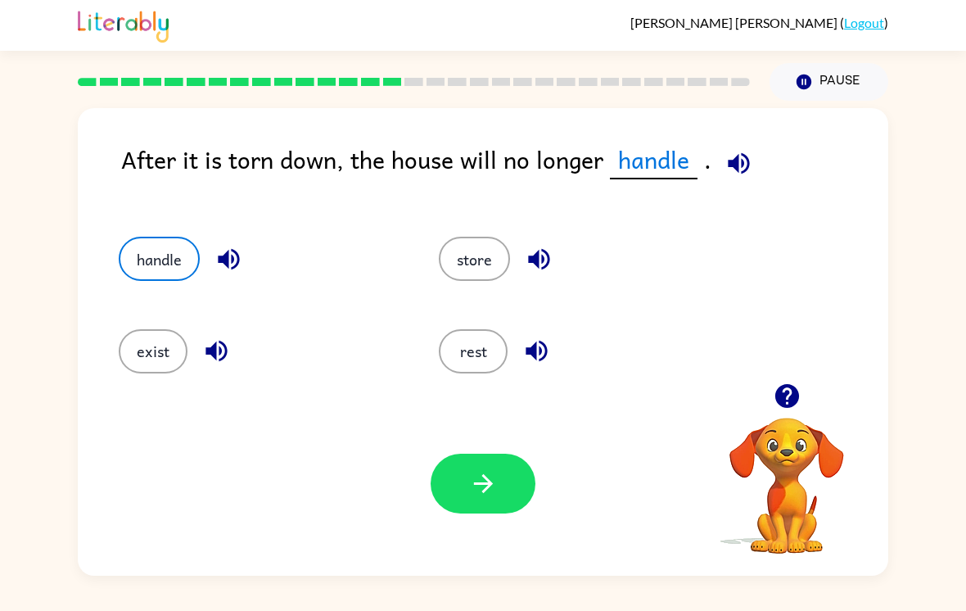
click at [506, 473] on button "button" at bounding box center [483, 484] width 105 height 60
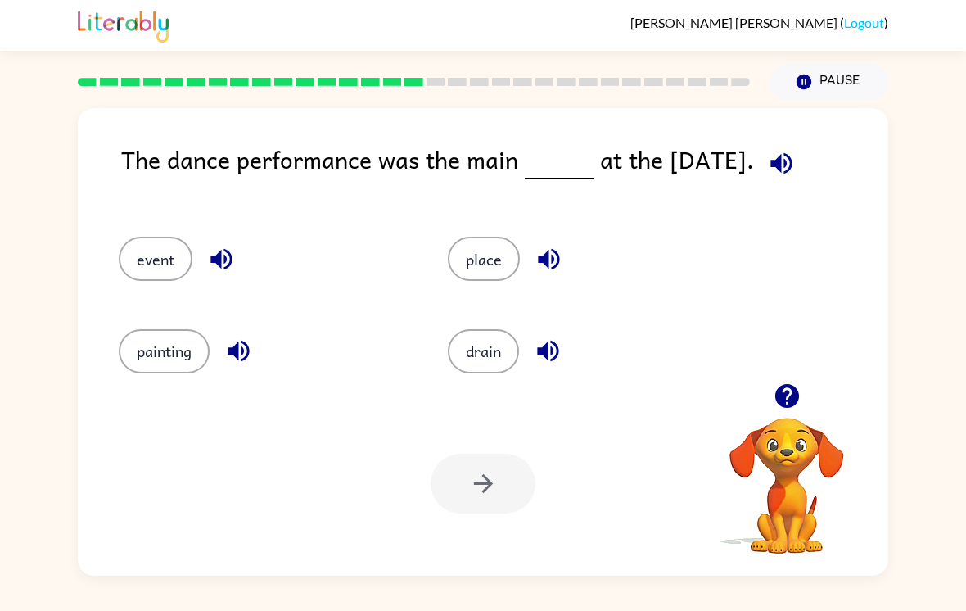
click at [145, 264] on button "event" at bounding box center [156, 259] width 74 height 44
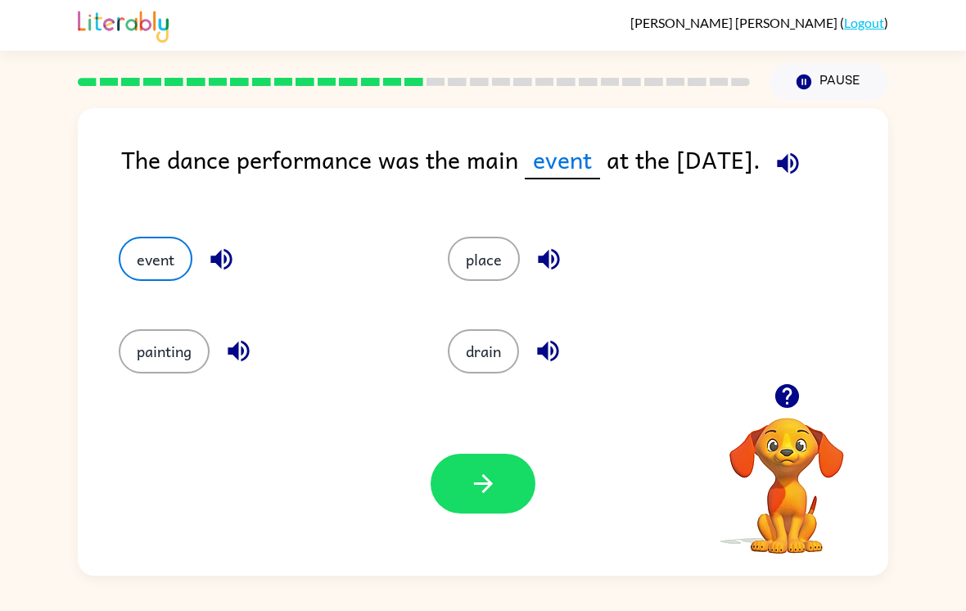
click at [502, 503] on button "button" at bounding box center [483, 484] width 105 height 60
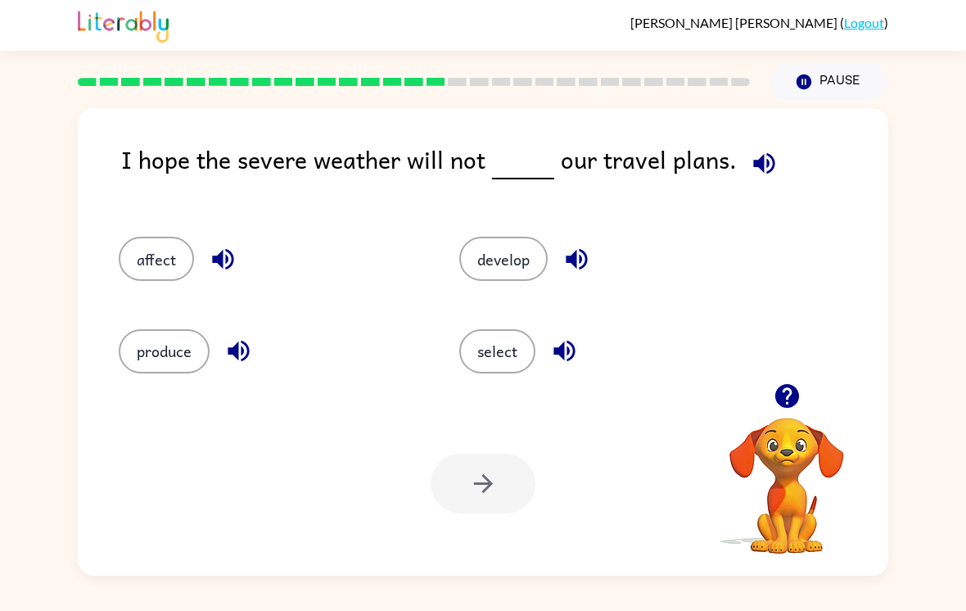
click at [526, 253] on button "develop" at bounding box center [503, 259] width 88 height 44
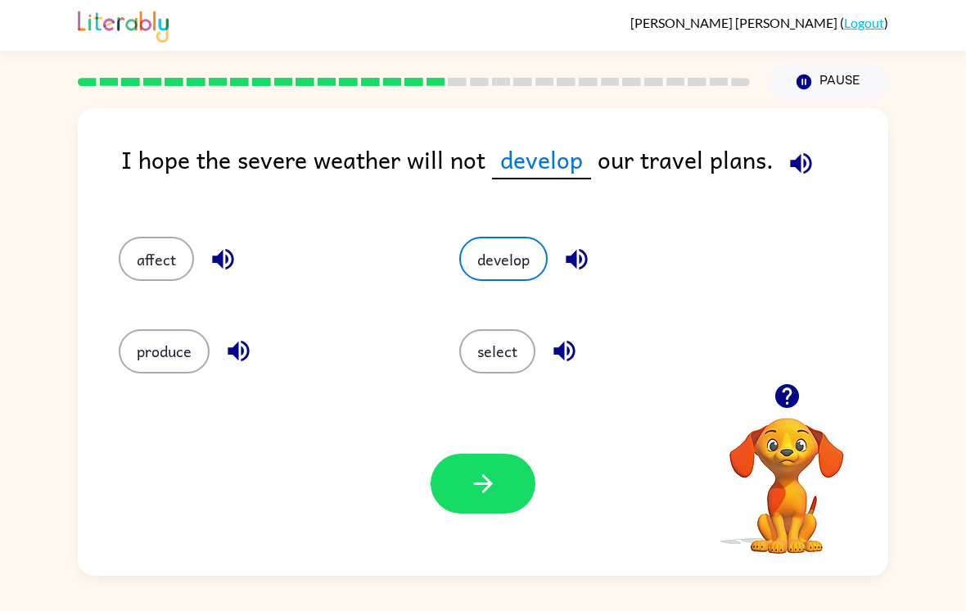
click at [482, 498] on icon "button" at bounding box center [483, 483] width 29 height 29
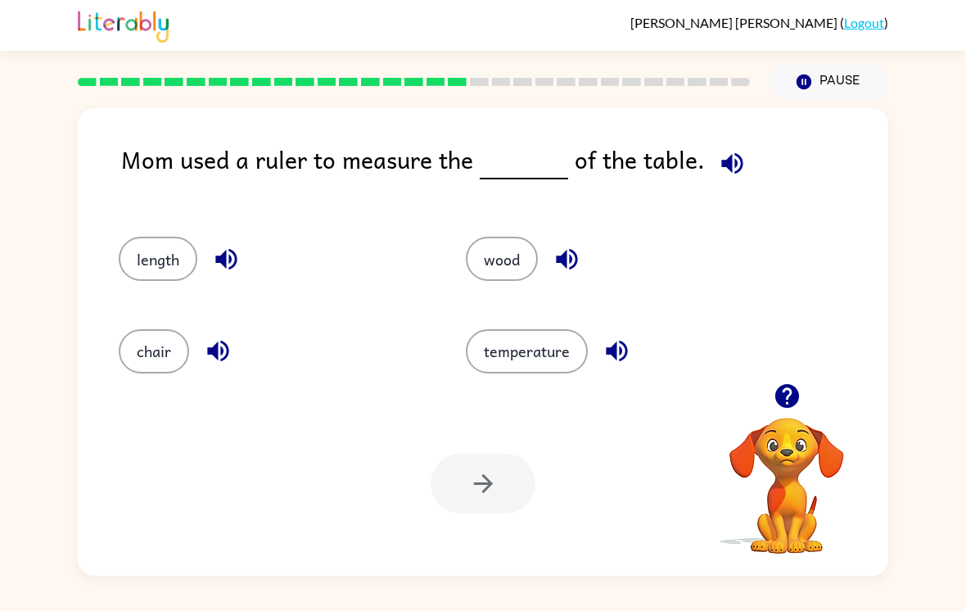
click at [162, 308] on div "chair" at bounding box center [261, 344] width 347 height 92
click at [152, 277] on button "length" at bounding box center [158, 259] width 79 height 44
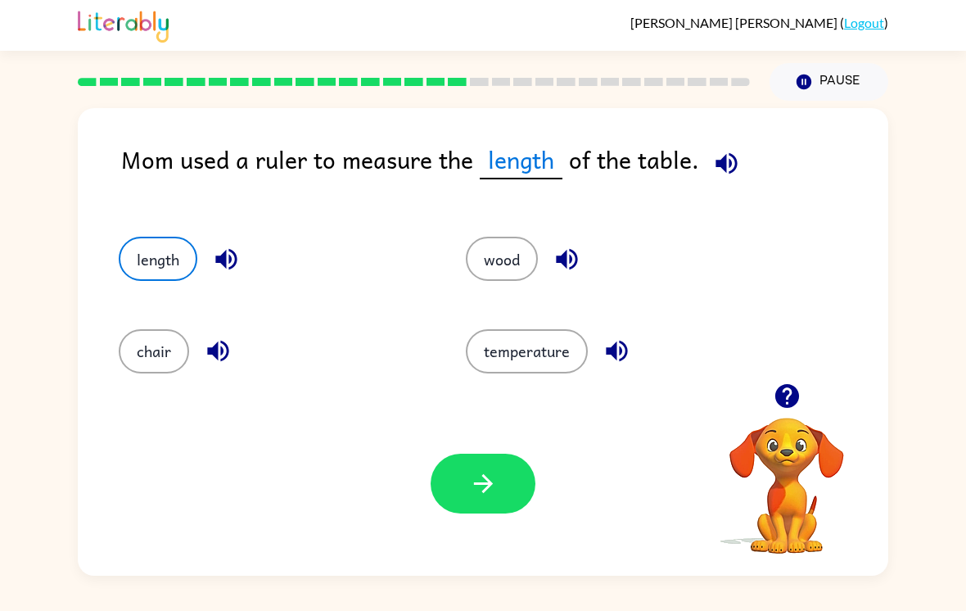
click at [504, 535] on div "Your browser must support playing .mp4 files to use Literably. Please try using…" at bounding box center [483, 483] width 811 height 184
click at [454, 486] on button "button" at bounding box center [483, 484] width 105 height 60
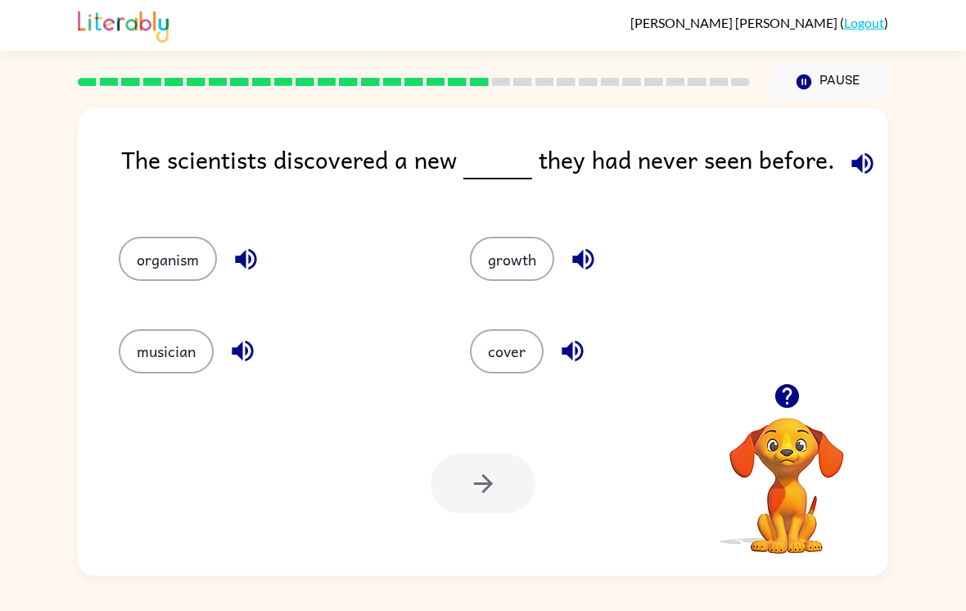
click at [151, 273] on button "organism" at bounding box center [168, 259] width 98 height 44
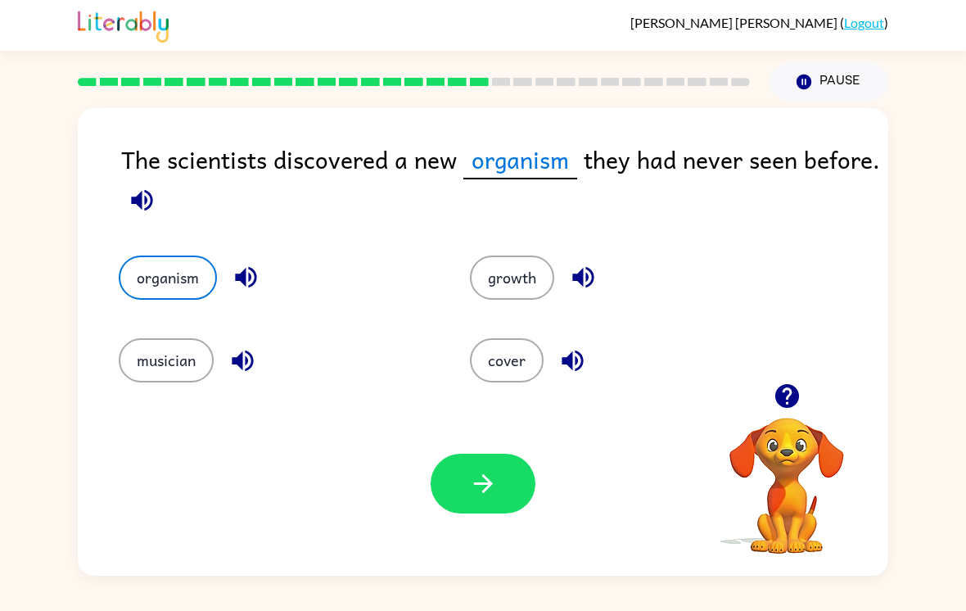
click at [525, 513] on button "button" at bounding box center [483, 484] width 105 height 60
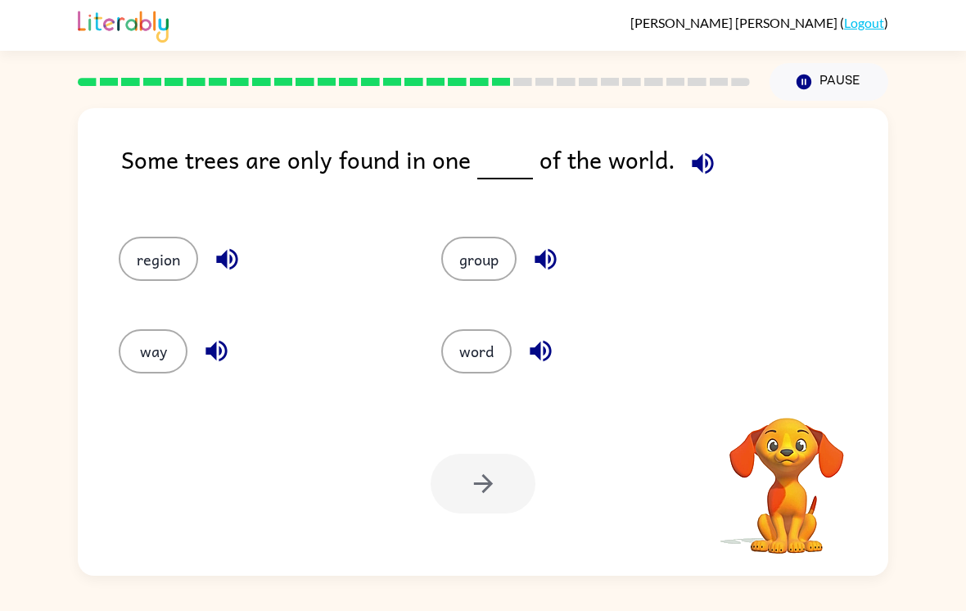
click at [164, 267] on button "region" at bounding box center [158, 259] width 79 height 44
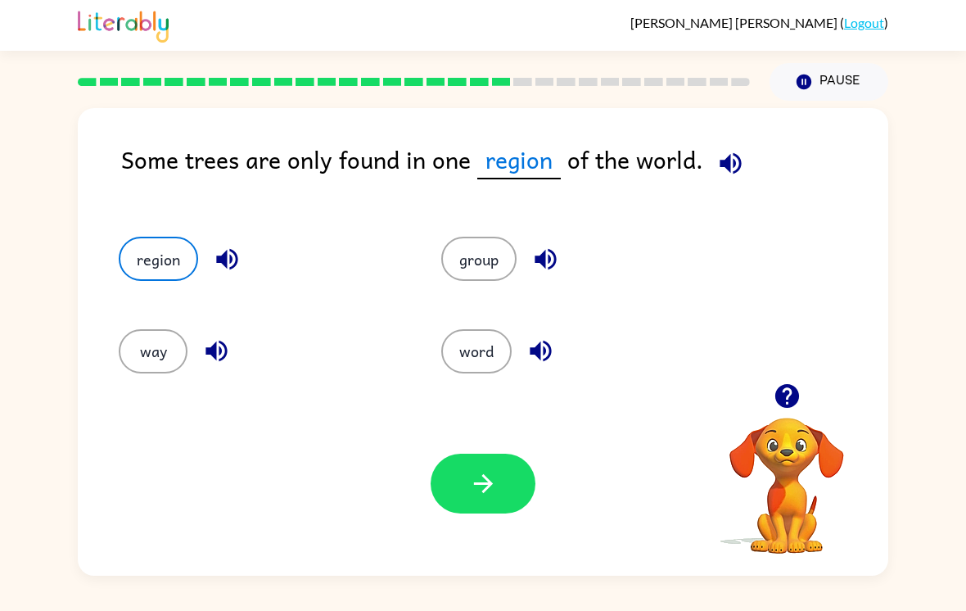
click at [501, 474] on button "button" at bounding box center [483, 484] width 105 height 60
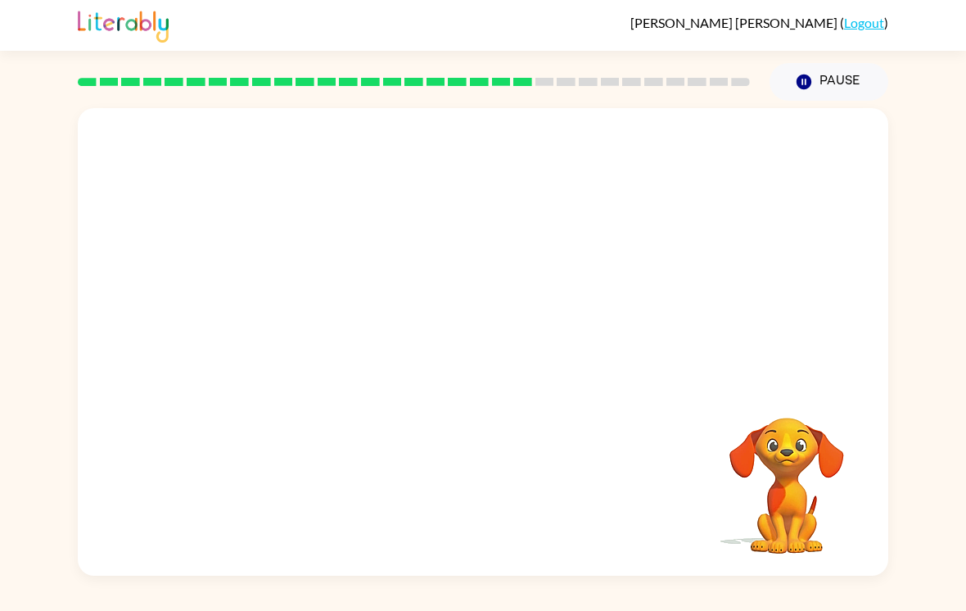
click at [575, 269] on video "Your browser must support playing .mp4 files to use Literably. Please try using…" at bounding box center [483, 245] width 811 height 275
click at [454, 380] on button "button" at bounding box center [483, 350] width 105 height 60
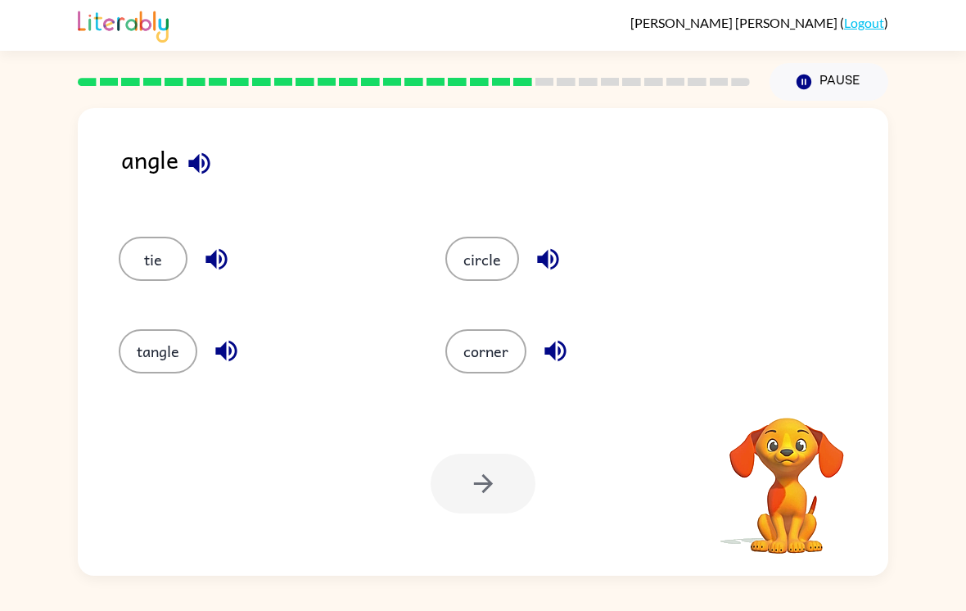
click at [460, 343] on button "corner" at bounding box center [485, 351] width 81 height 44
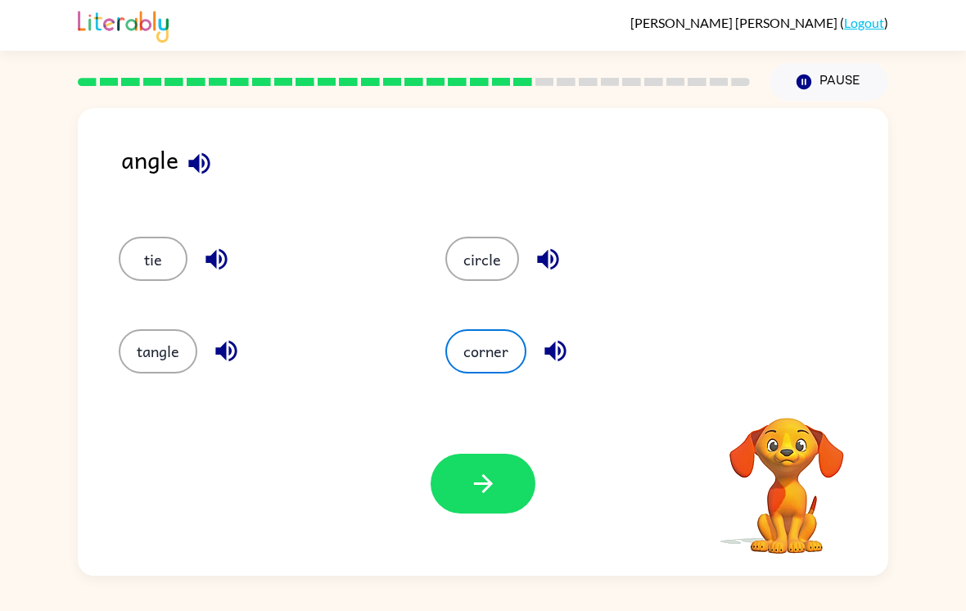
click at [172, 371] on button "tangle" at bounding box center [158, 351] width 79 height 44
click at [463, 509] on button "button" at bounding box center [483, 484] width 105 height 60
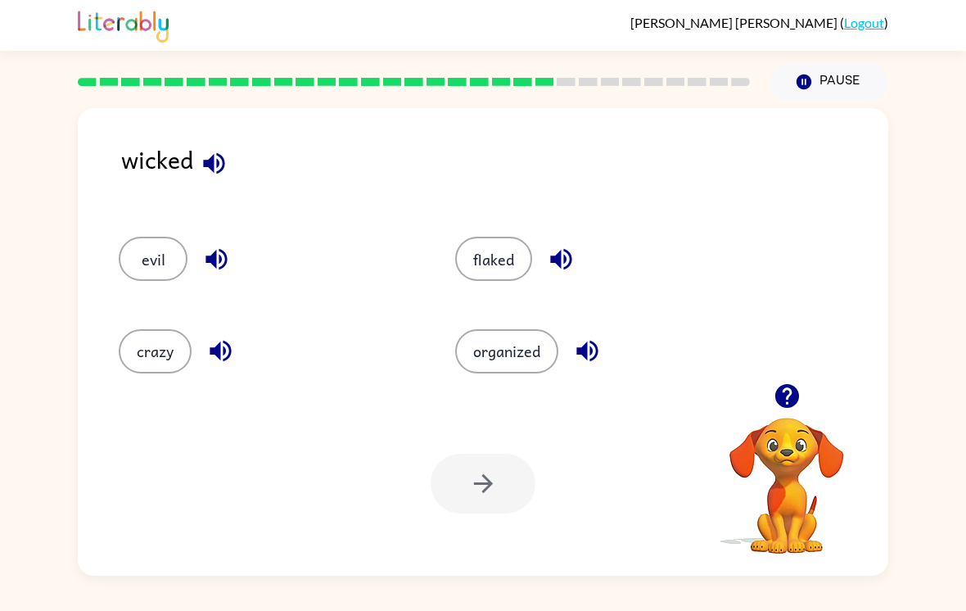
click at [151, 252] on button "evil" at bounding box center [153, 259] width 69 height 44
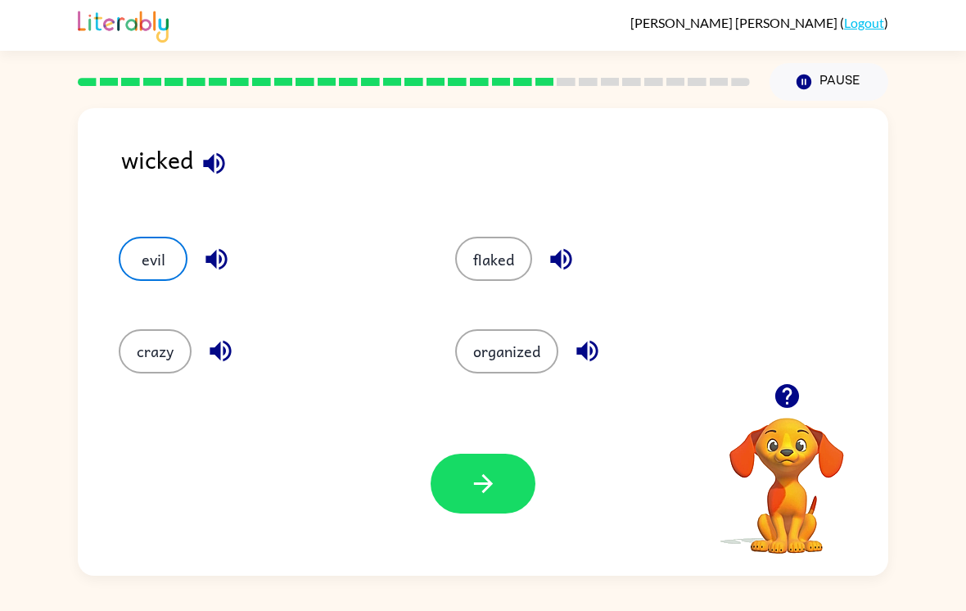
click at [169, 363] on button "crazy" at bounding box center [155, 351] width 73 height 44
click at [462, 493] on button "button" at bounding box center [483, 484] width 105 height 60
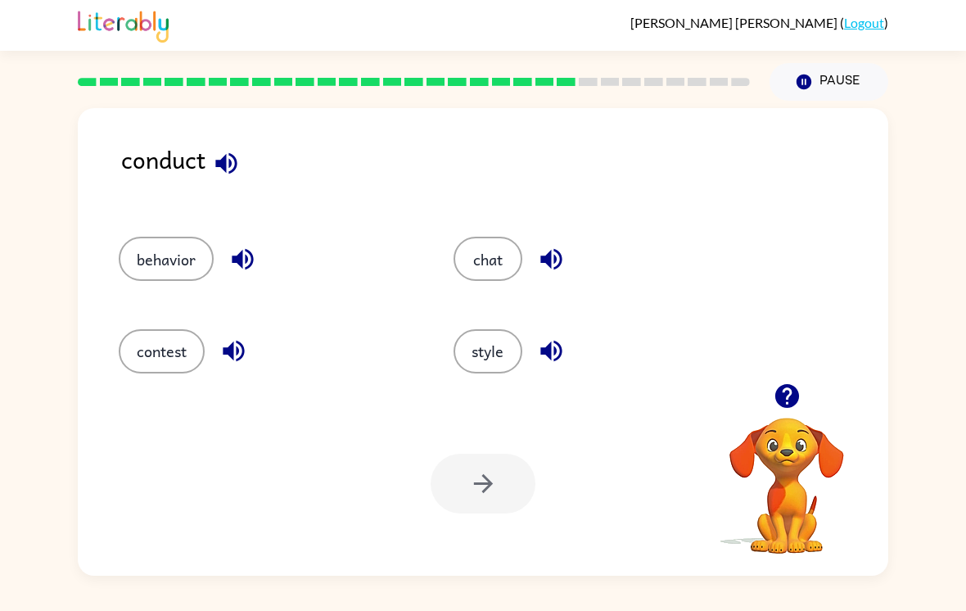
click at [142, 279] on button "behavior" at bounding box center [166, 259] width 95 height 44
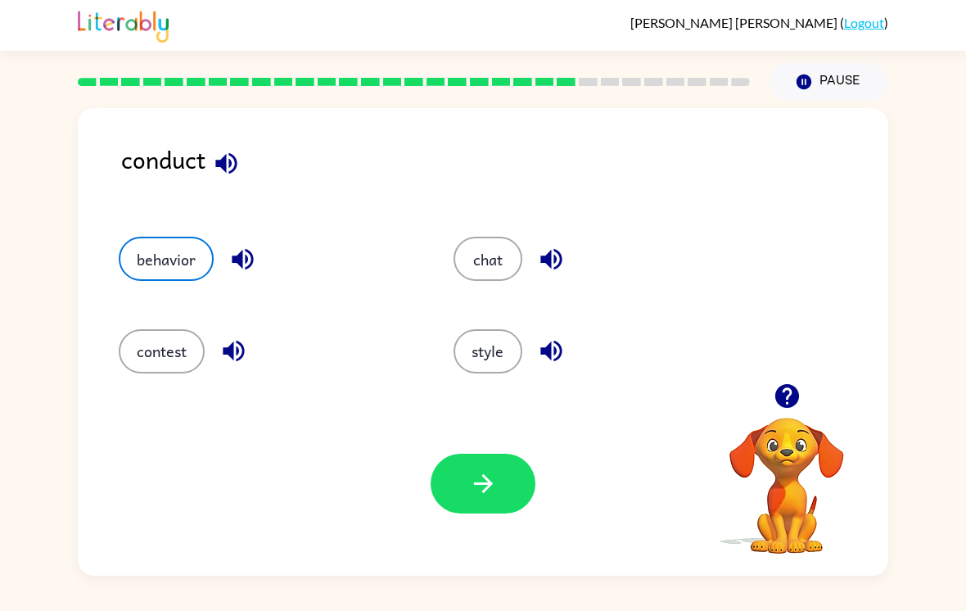
click at [488, 486] on icon "button" at bounding box center [483, 483] width 29 height 29
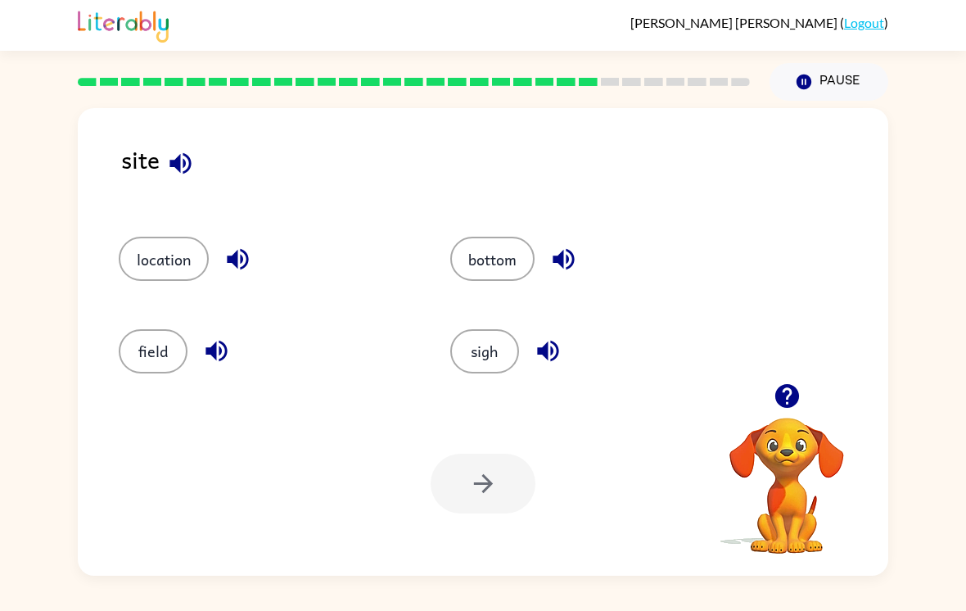
click at [496, 352] on button "sigh" at bounding box center [484, 351] width 69 height 44
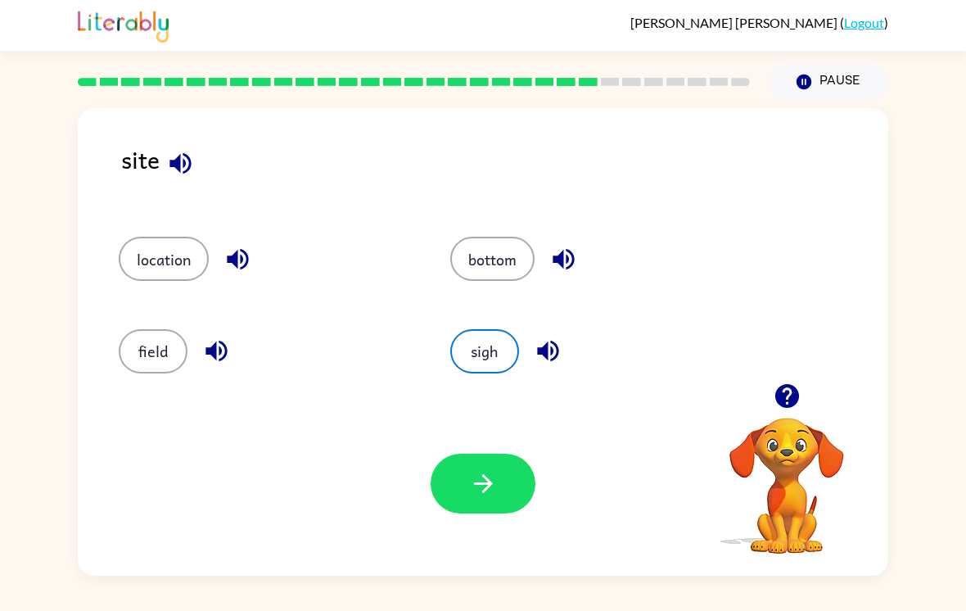
click at [141, 269] on button "location" at bounding box center [164, 259] width 90 height 44
click at [486, 513] on button "button" at bounding box center [483, 484] width 105 height 60
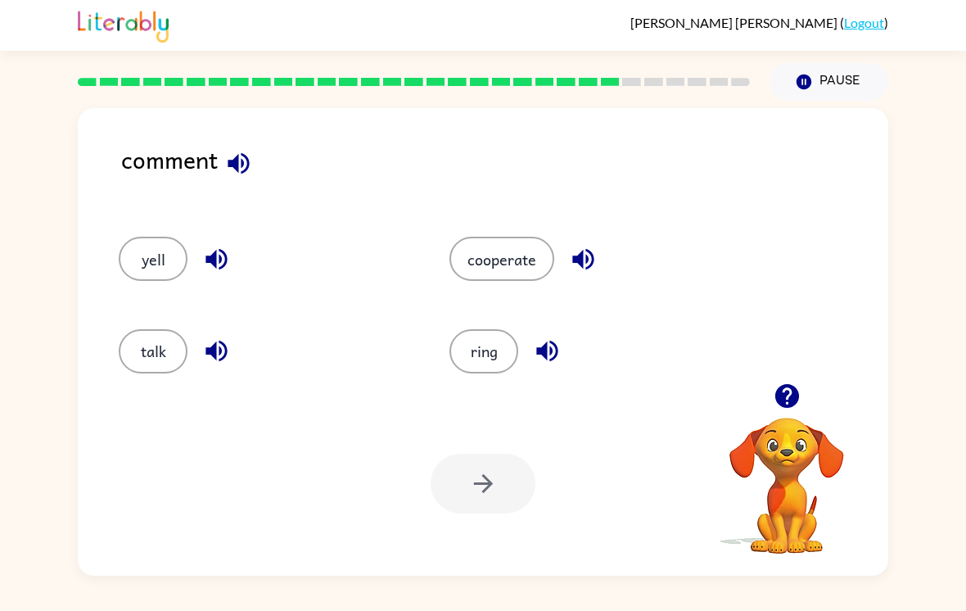
click at [160, 388] on div "talk" at bounding box center [253, 344] width 331 height 92
click at [165, 373] on button "talk" at bounding box center [153, 351] width 69 height 44
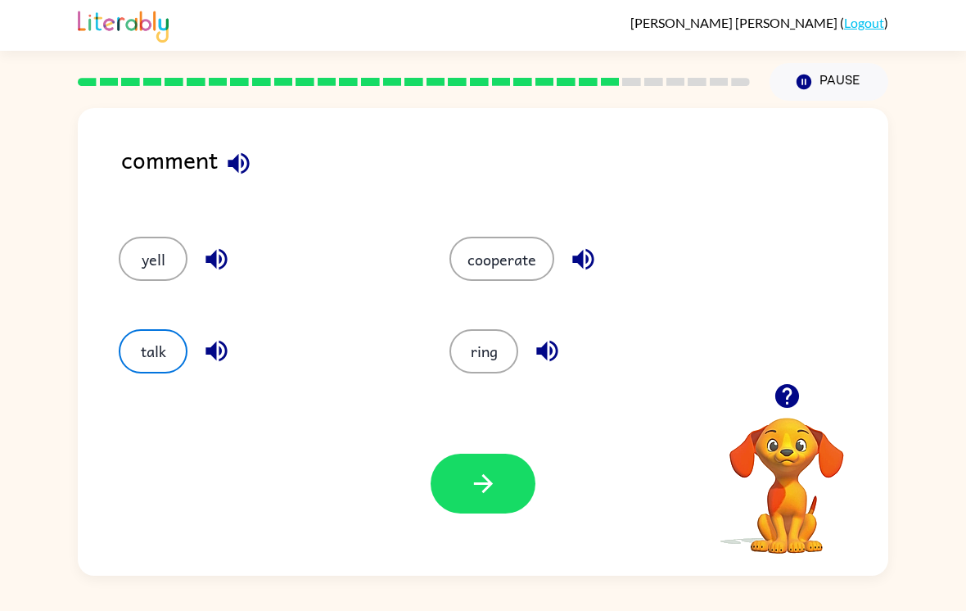
click at [471, 506] on button "button" at bounding box center [483, 484] width 105 height 60
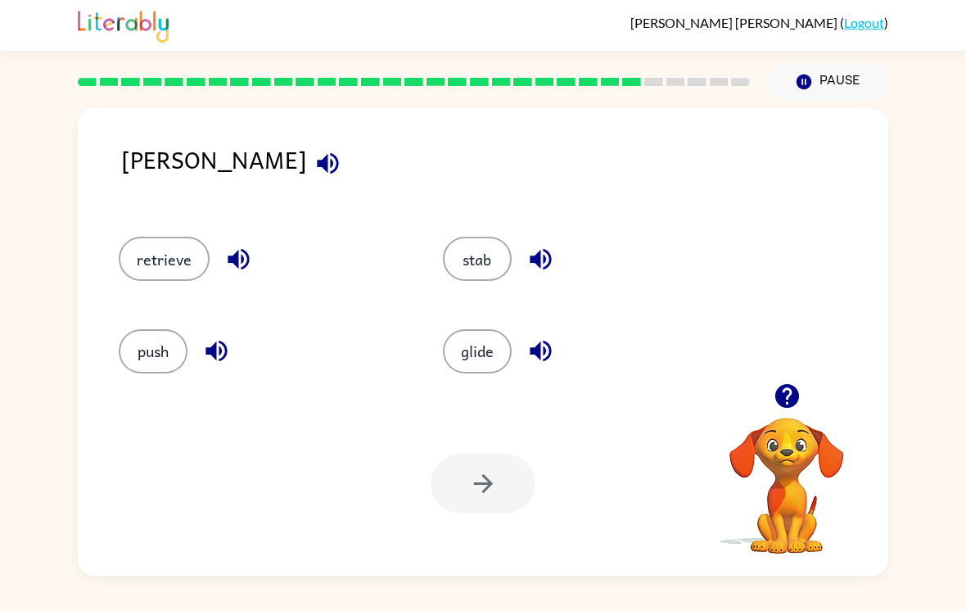
click at [120, 266] on button "retrieve" at bounding box center [164, 259] width 91 height 44
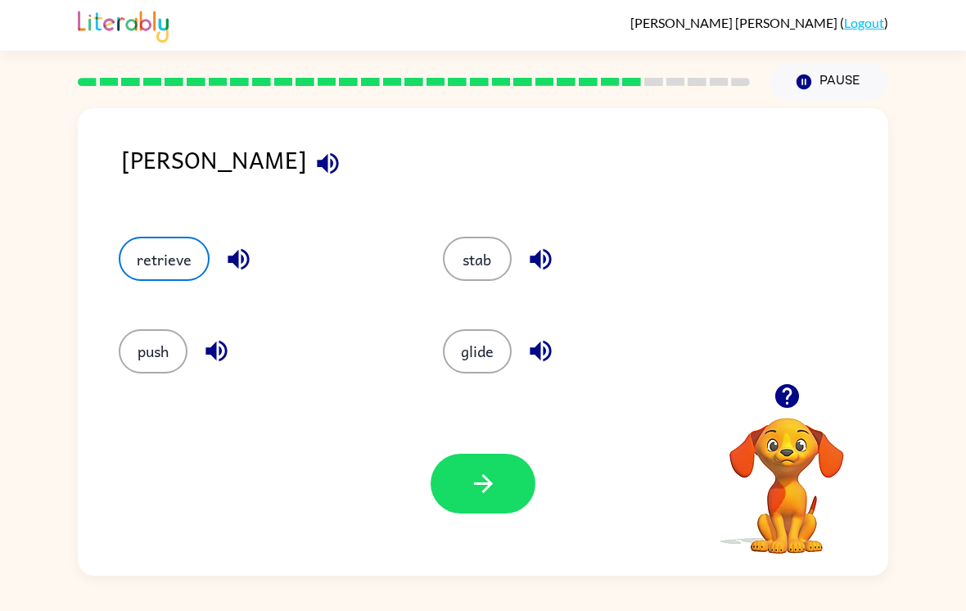
click at [472, 498] on icon "button" at bounding box center [483, 483] width 29 height 29
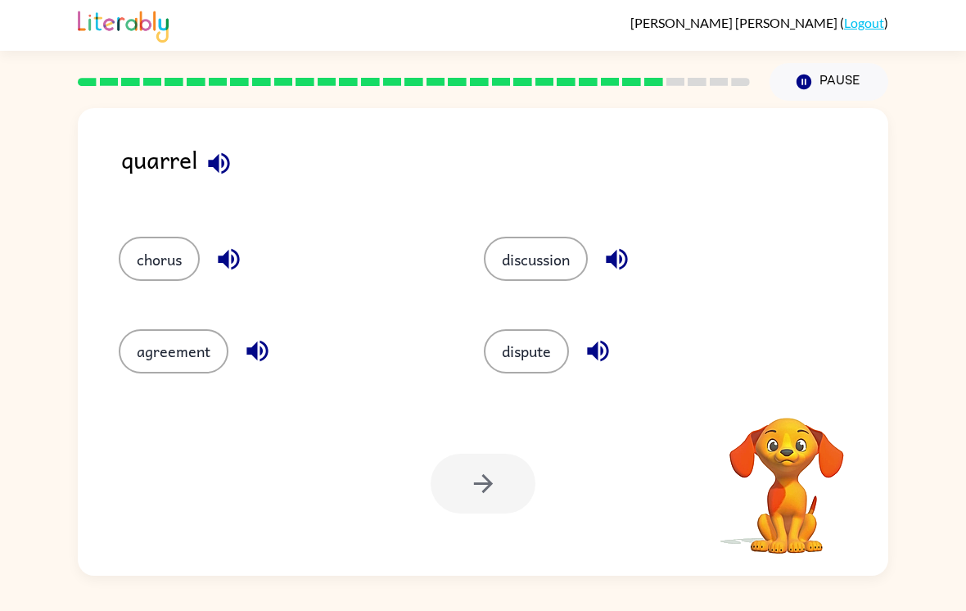
click at [149, 354] on button "agreement" at bounding box center [174, 351] width 110 height 44
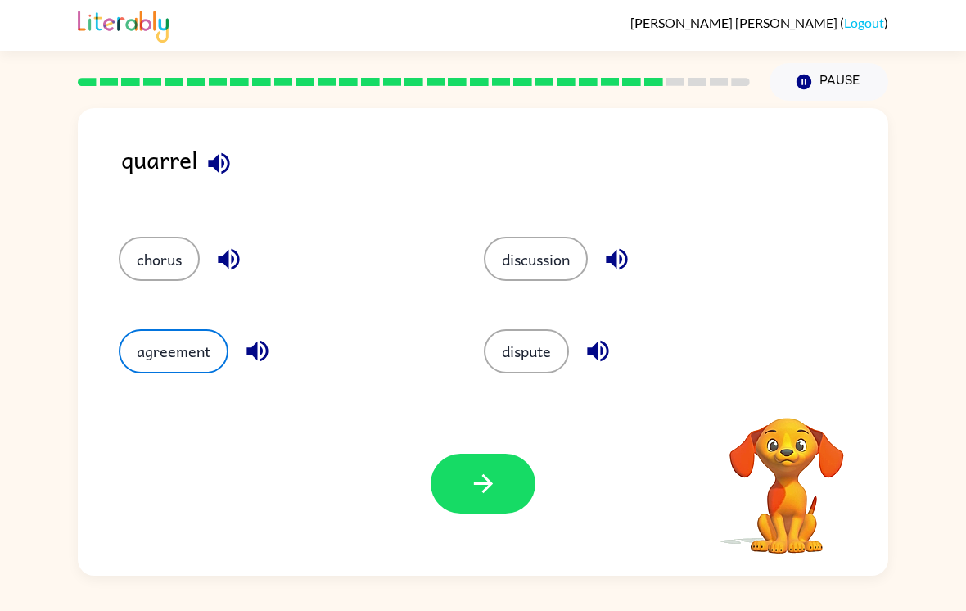
click at [485, 495] on icon "button" at bounding box center [483, 483] width 29 height 29
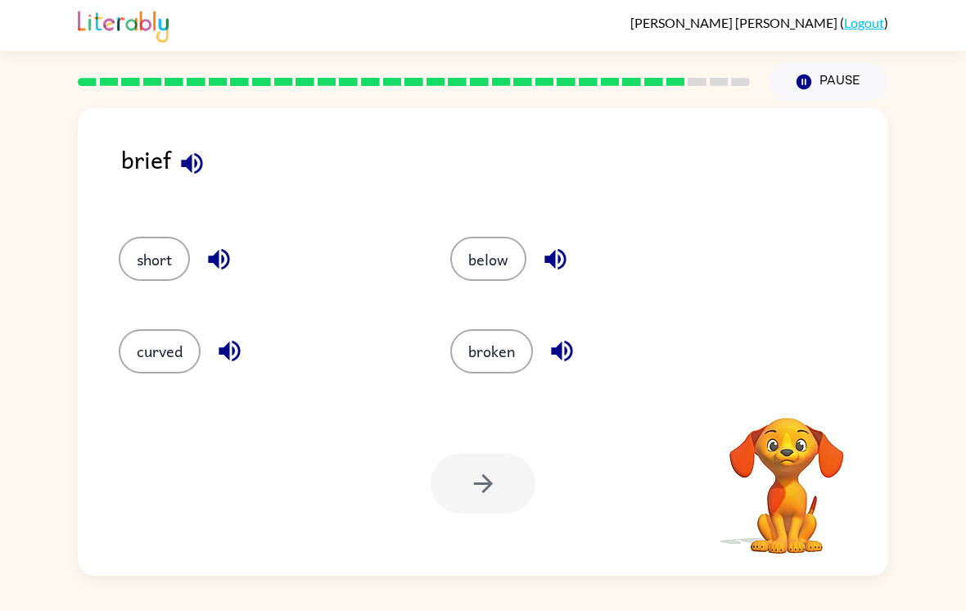
click at [501, 336] on button "broken" at bounding box center [491, 351] width 83 height 44
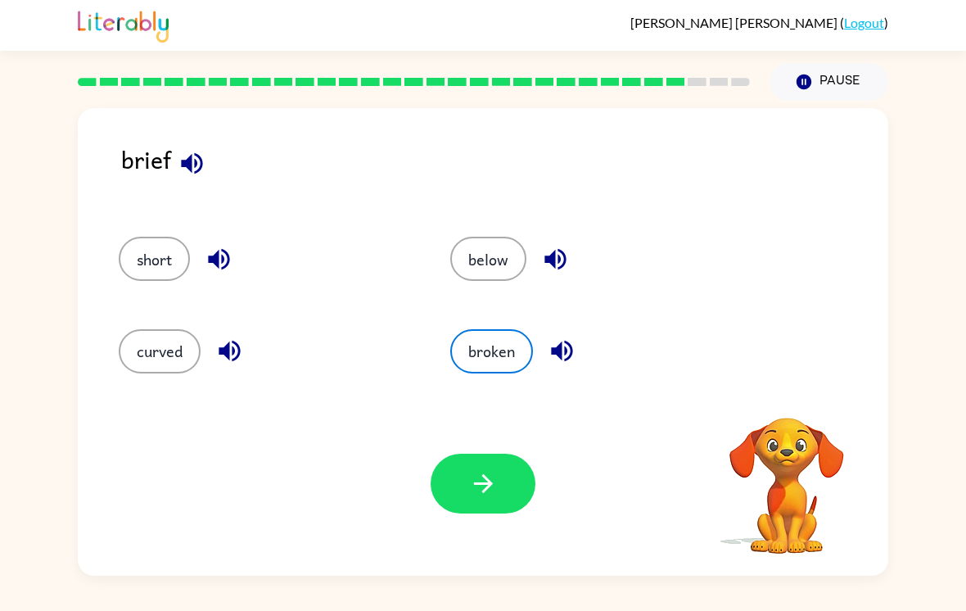
click at [477, 493] on icon "button" at bounding box center [483, 483] width 29 height 29
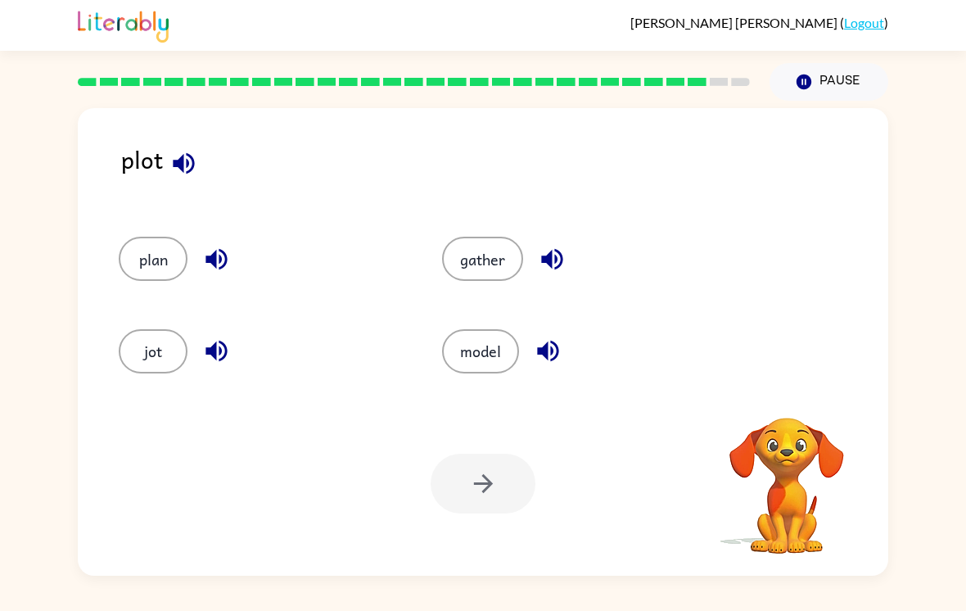
click at [138, 263] on button "plan" at bounding box center [153, 259] width 69 height 44
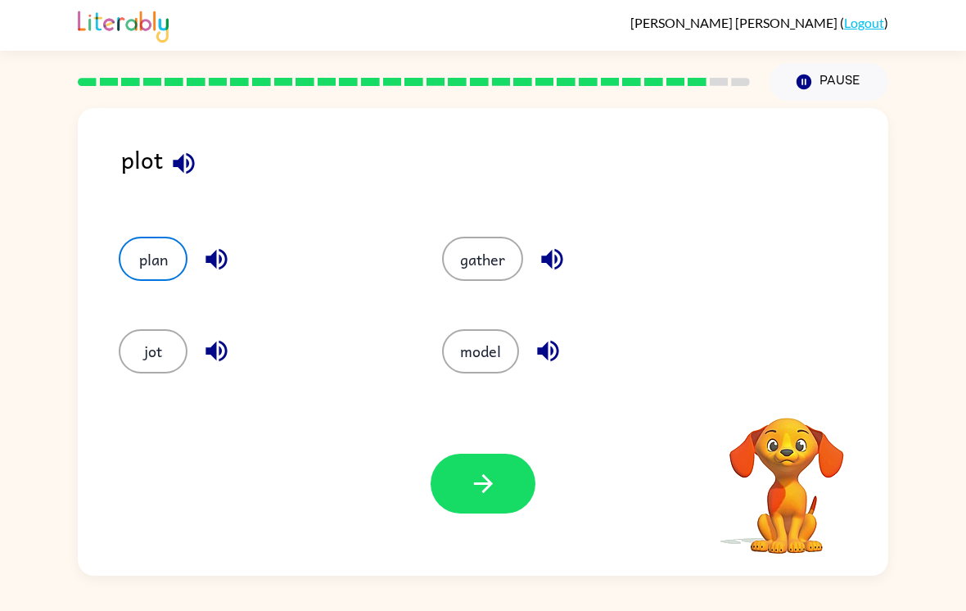
click at [486, 492] on icon "button" at bounding box center [482, 483] width 19 height 19
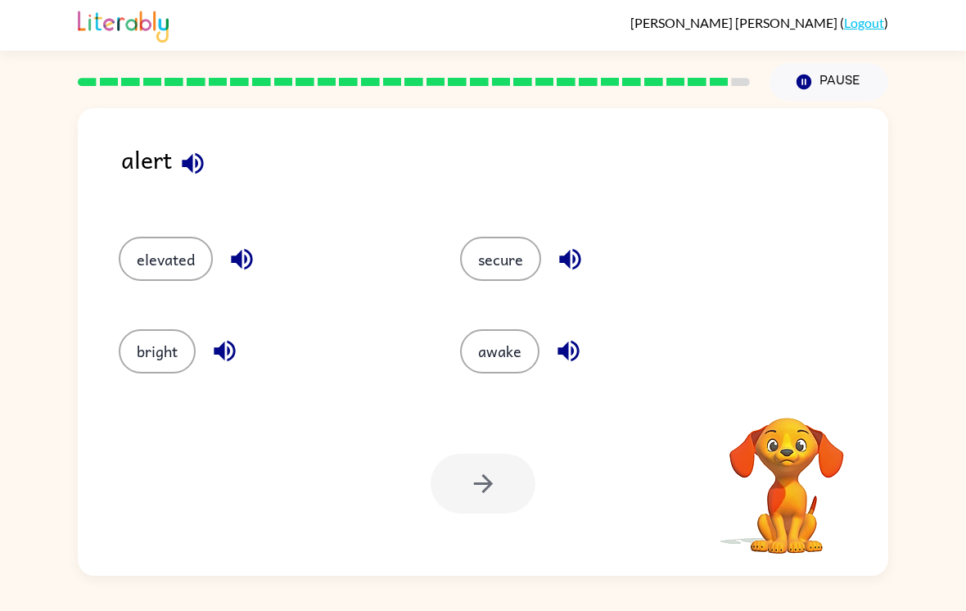
click at [133, 276] on button "elevated" at bounding box center [166, 259] width 94 height 44
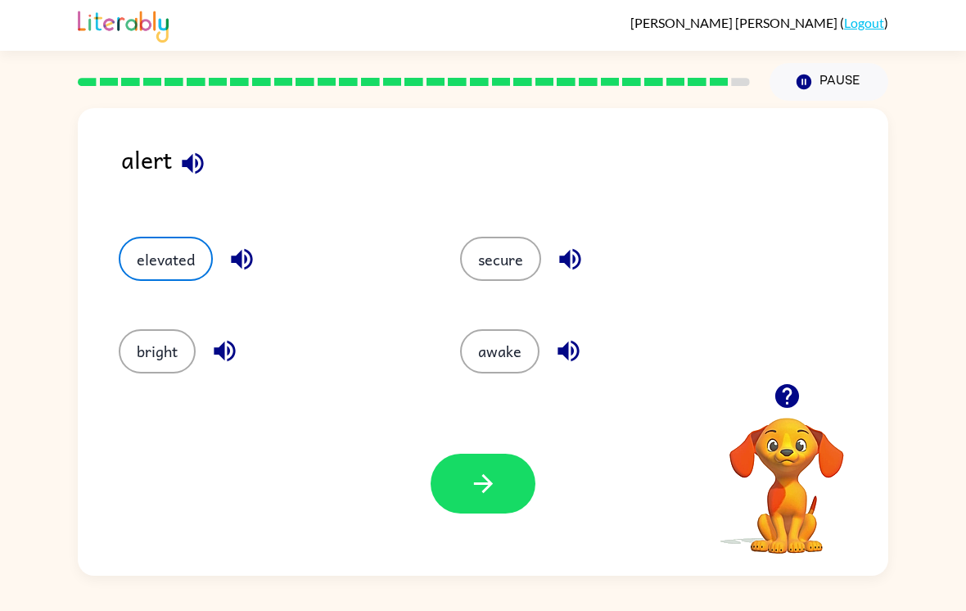
click at [463, 495] on button "button" at bounding box center [483, 484] width 105 height 60
